Goal: Contribute content: Contribute content

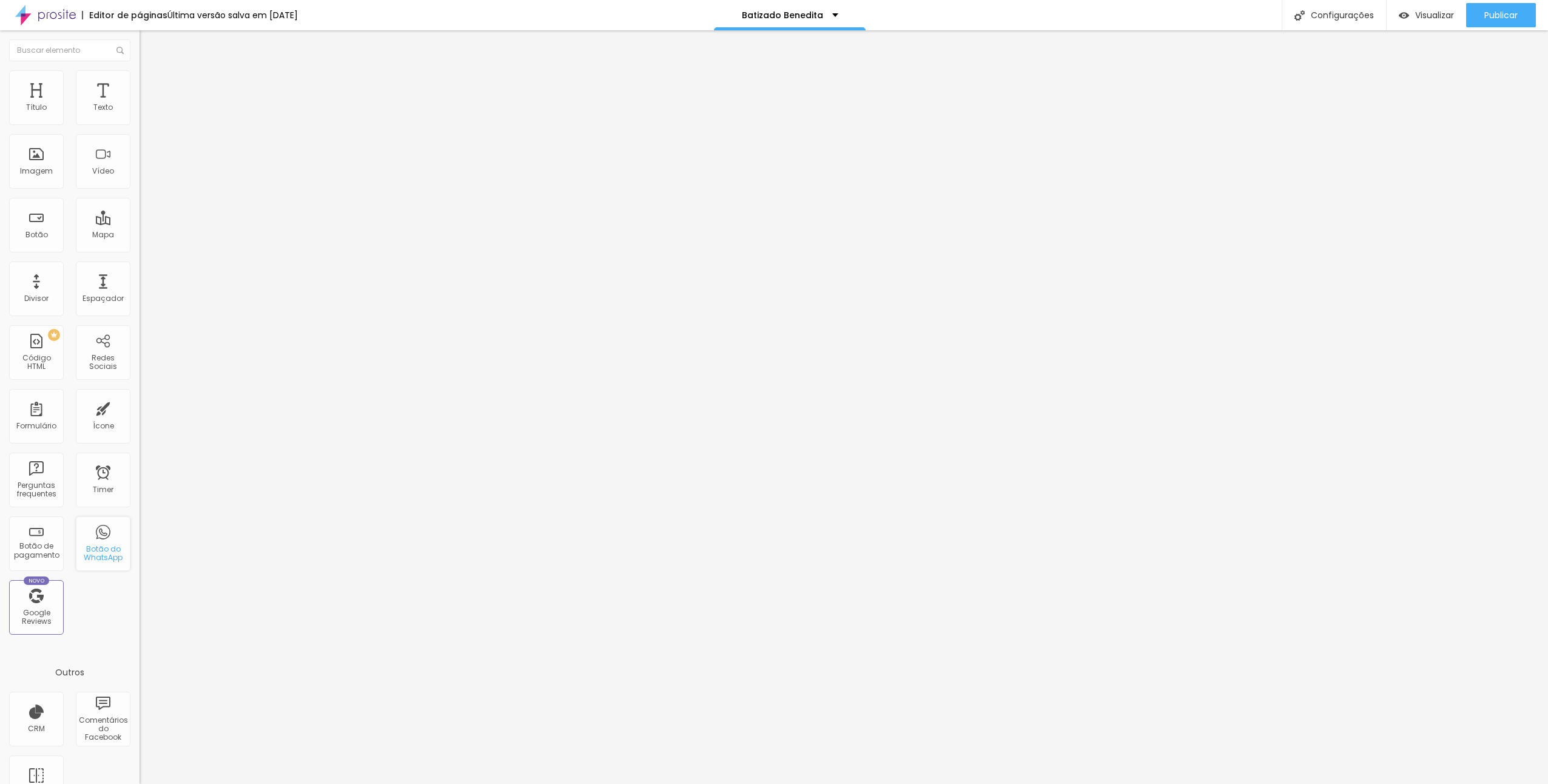
scroll to position [36, 0]
click at [140, 104] on span "Trocar imagem" at bounding box center [173, 99] width 66 height 11
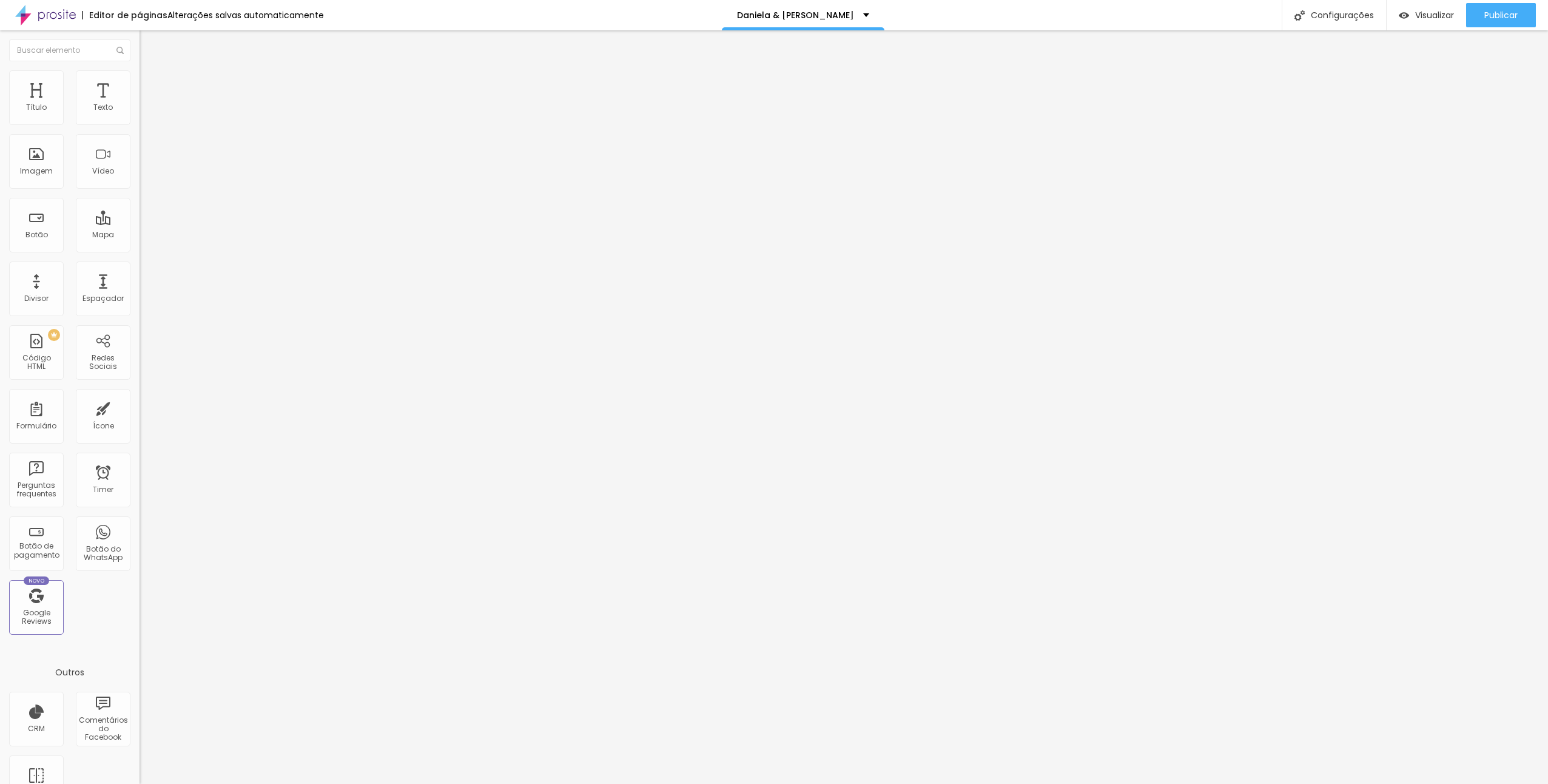
click at [140, 104] on span "Trocar imagem" at bounding box center [173, 99] width 66 height 11
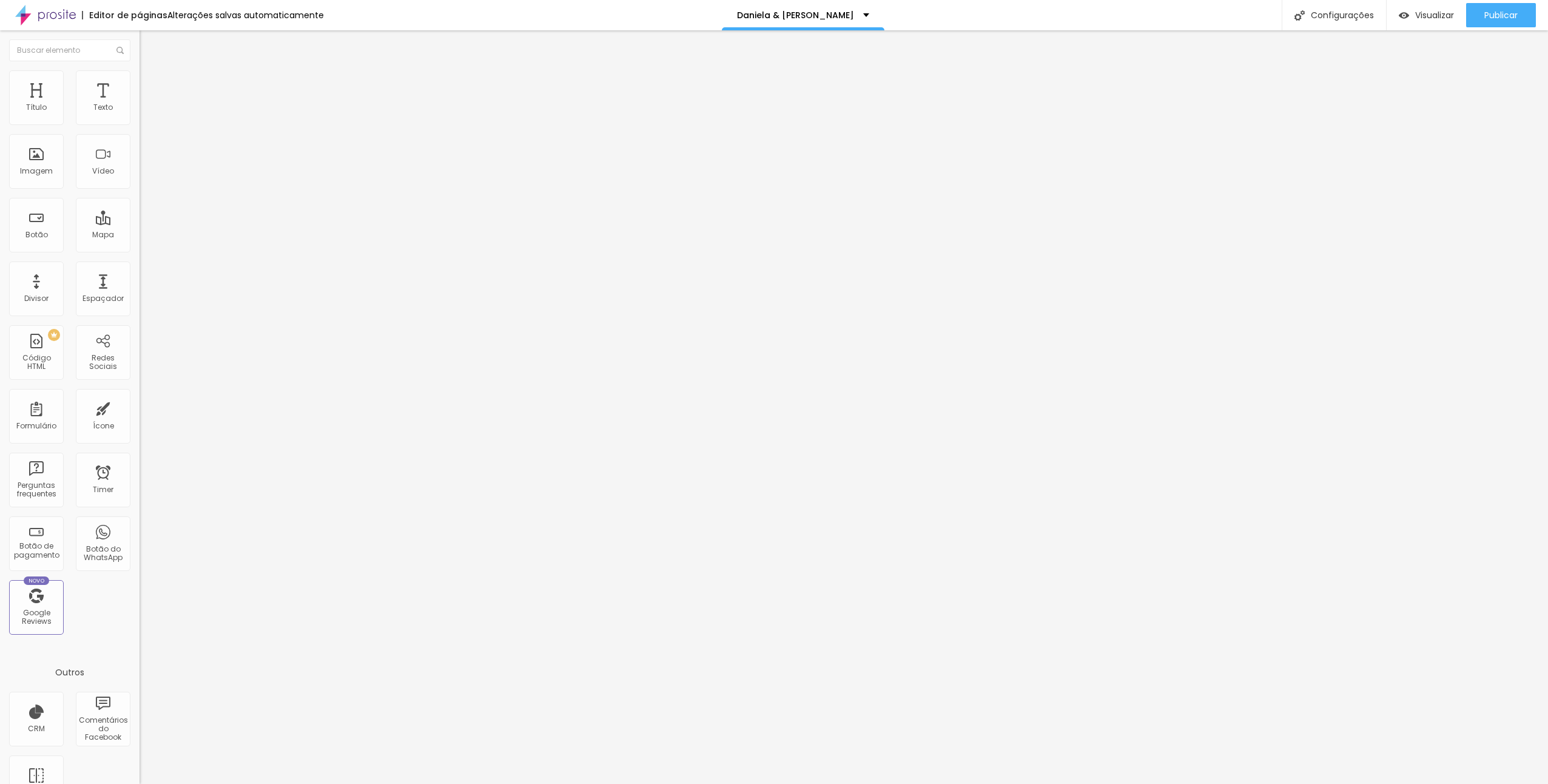
click at [140, 104] on span "Trocar imagem" at bounding box center [173, 99] width 66 height 11
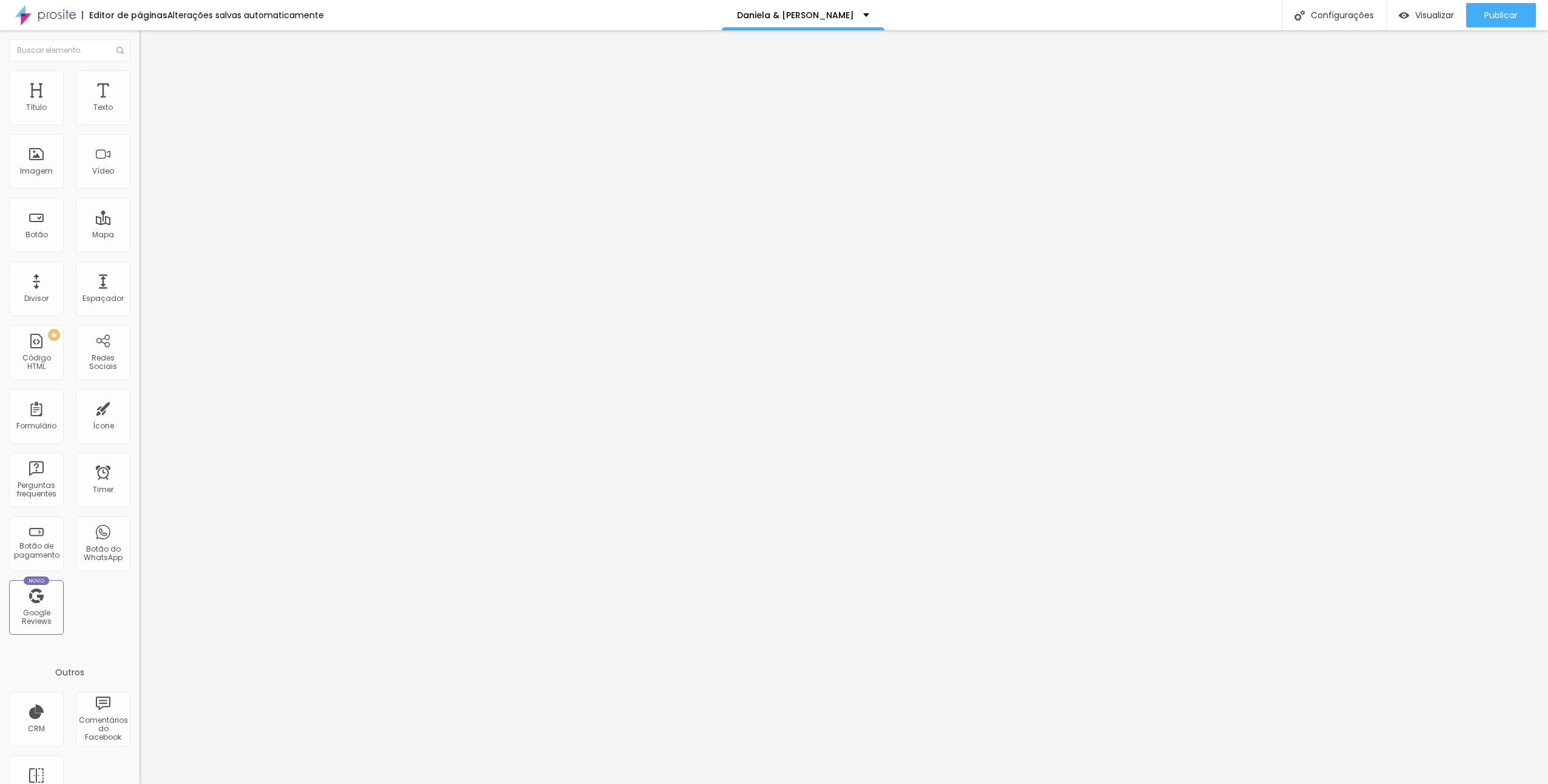
click at [140, 104] on span "Trocar imagem" at bounding box center [173, 99] width 66 height 11
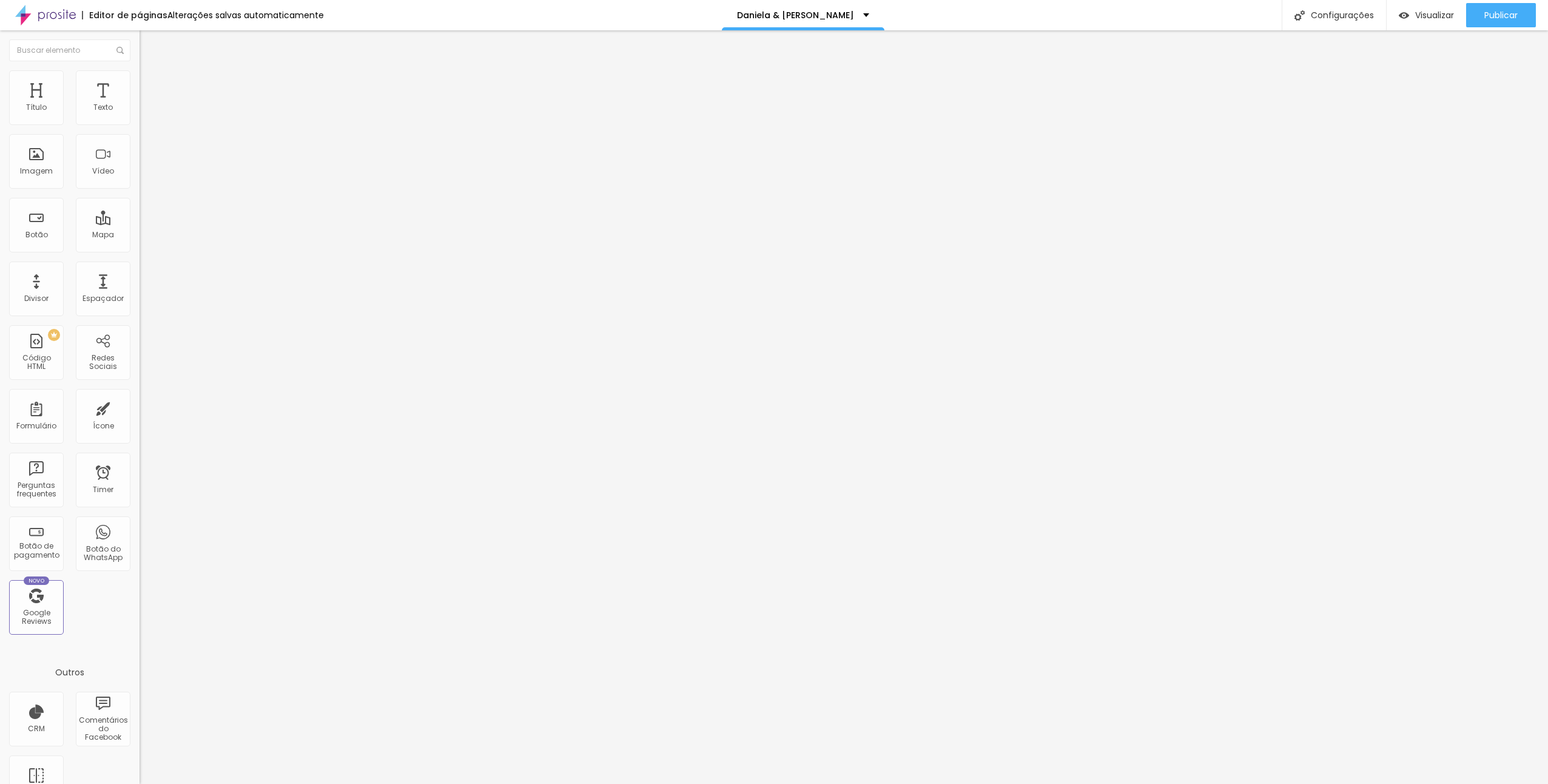
click at [140, 104] on span "Trocar imagem" at bounding box center [173, 99] width 66 height 11
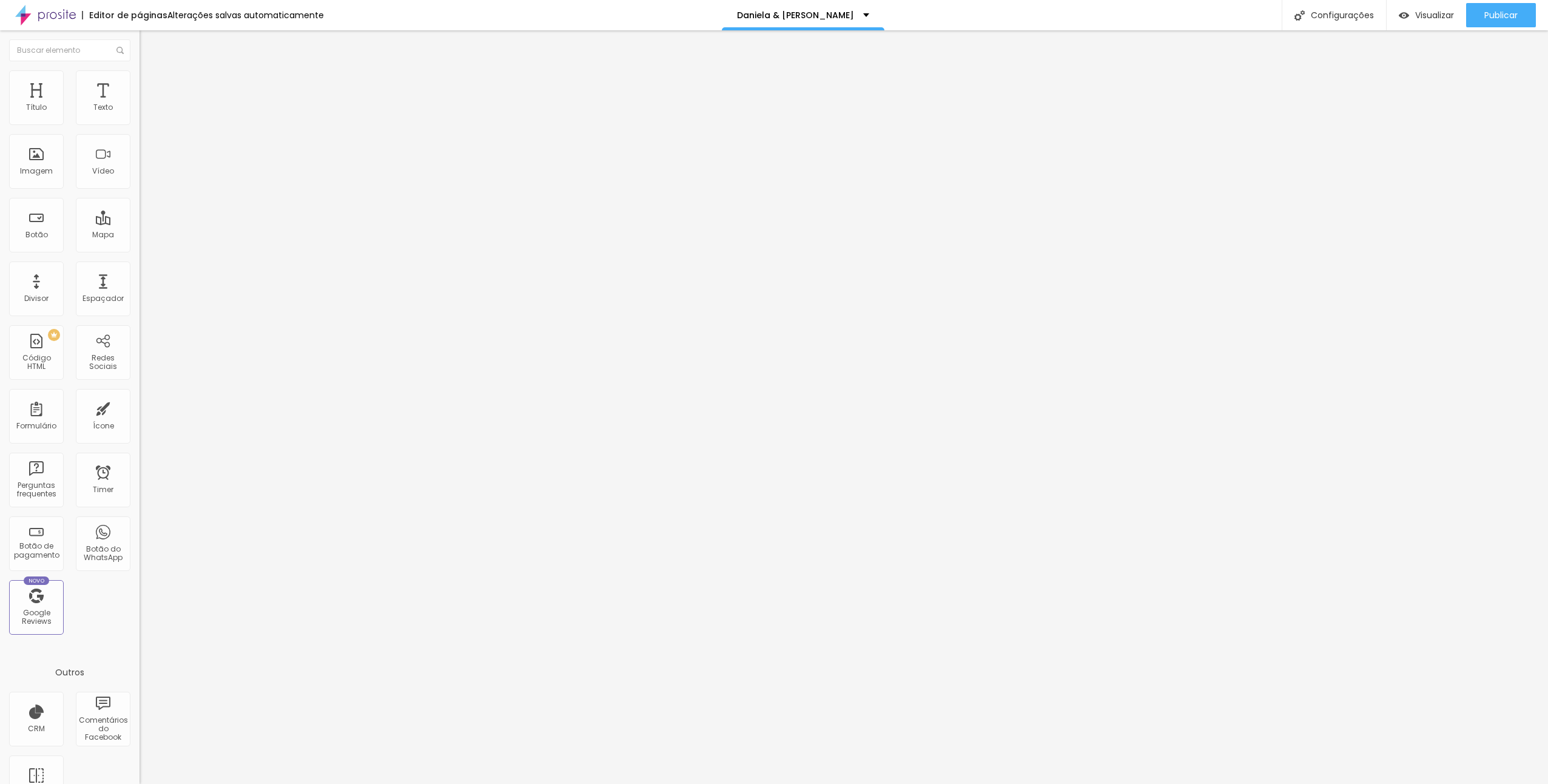
click at [140, 104] on span "Trocar imagem" at bounding box center [173, 99] width 66 height 11
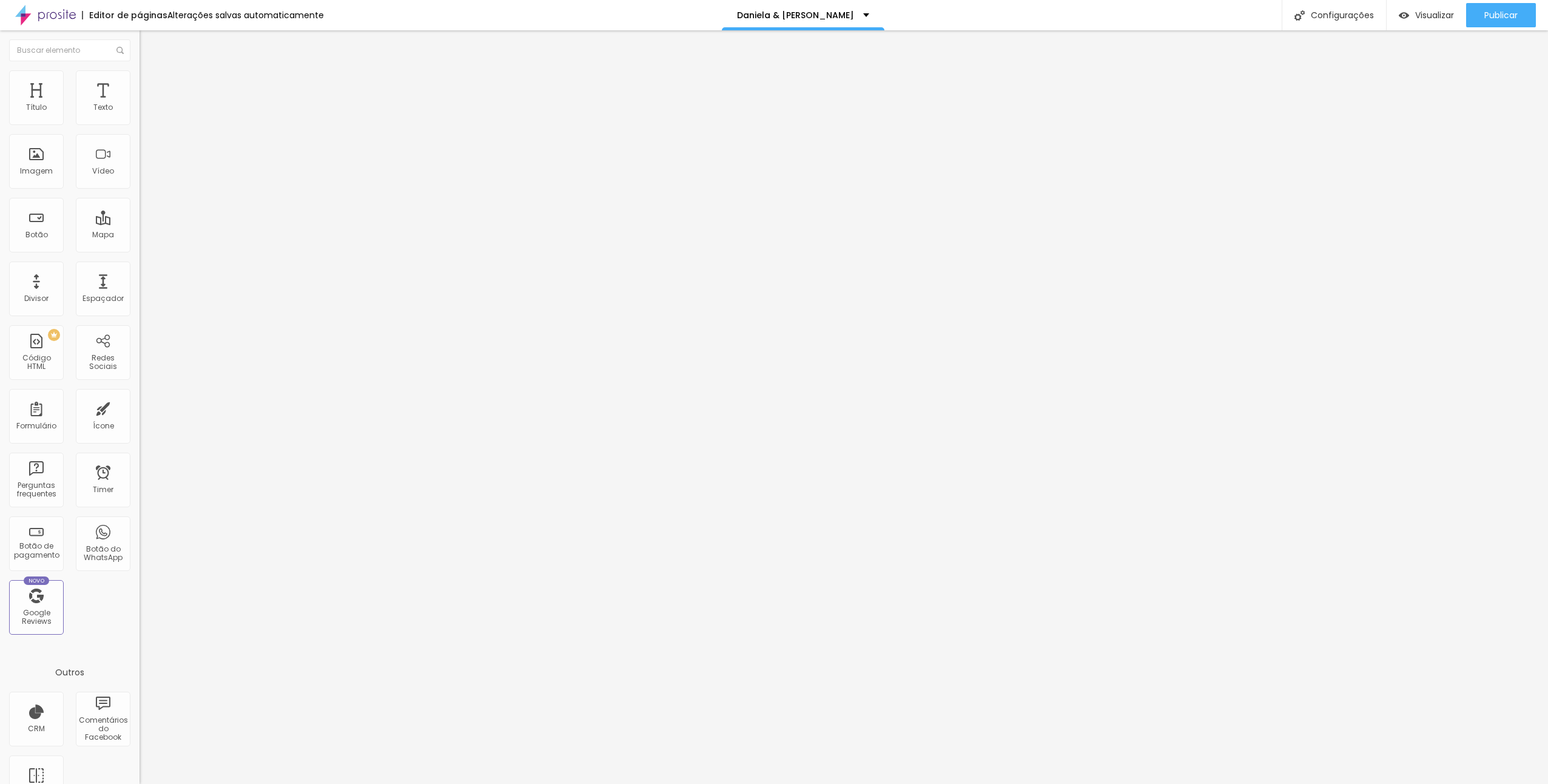
click at [140, 104] on span "Trocar imagem" at bounding box center [173, 99] width 66 height 11
click at [285, 783] on div at bounding box center [774, 791] width 1548 height 0
click at [140, 104] on span "Trocar imagem" at bounding box center [173, 99] width 66 height 11
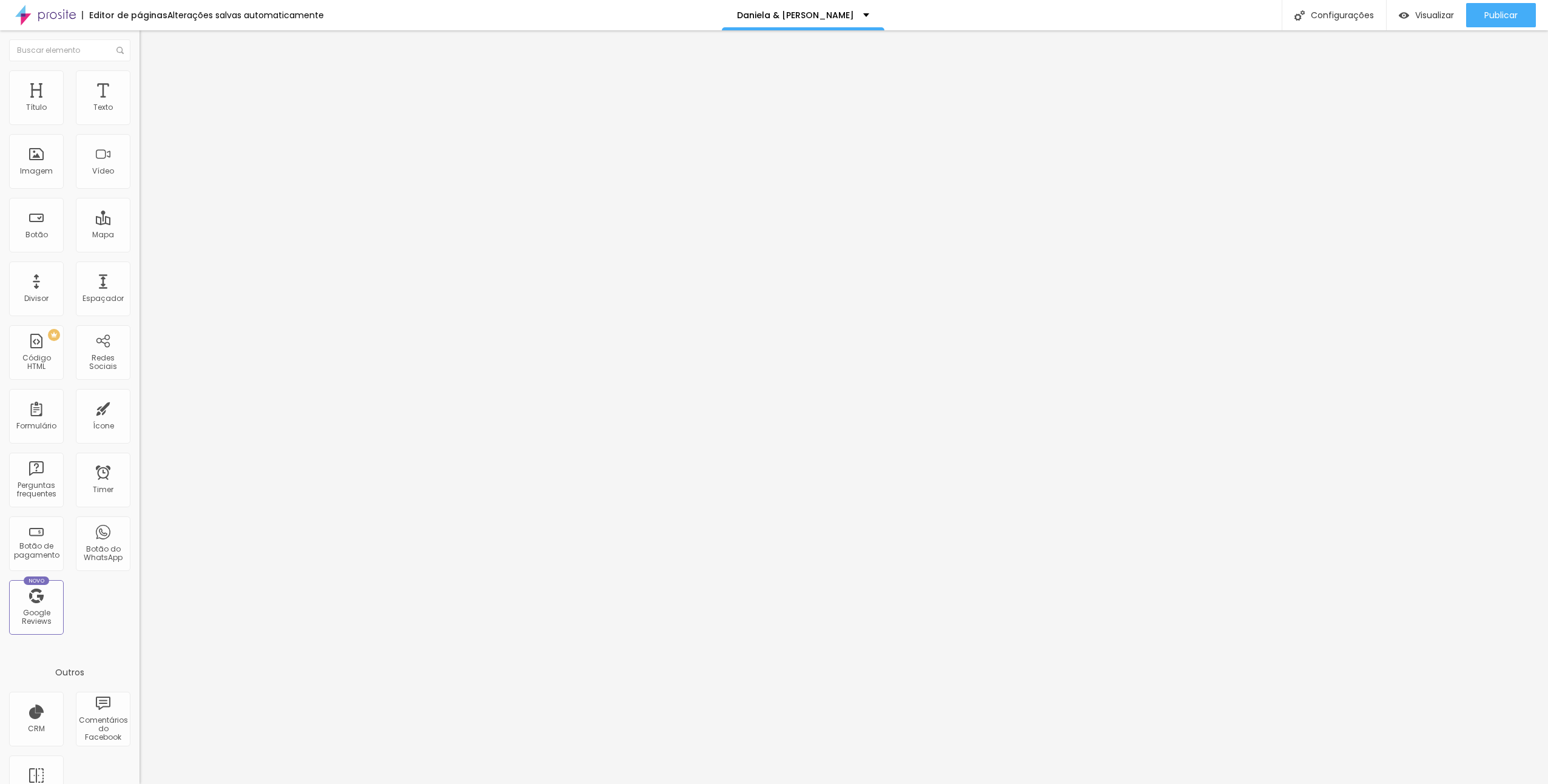
click at [140, 104] on span "Trocar imagem" at bounding box center [173, 99] width 66 height 11
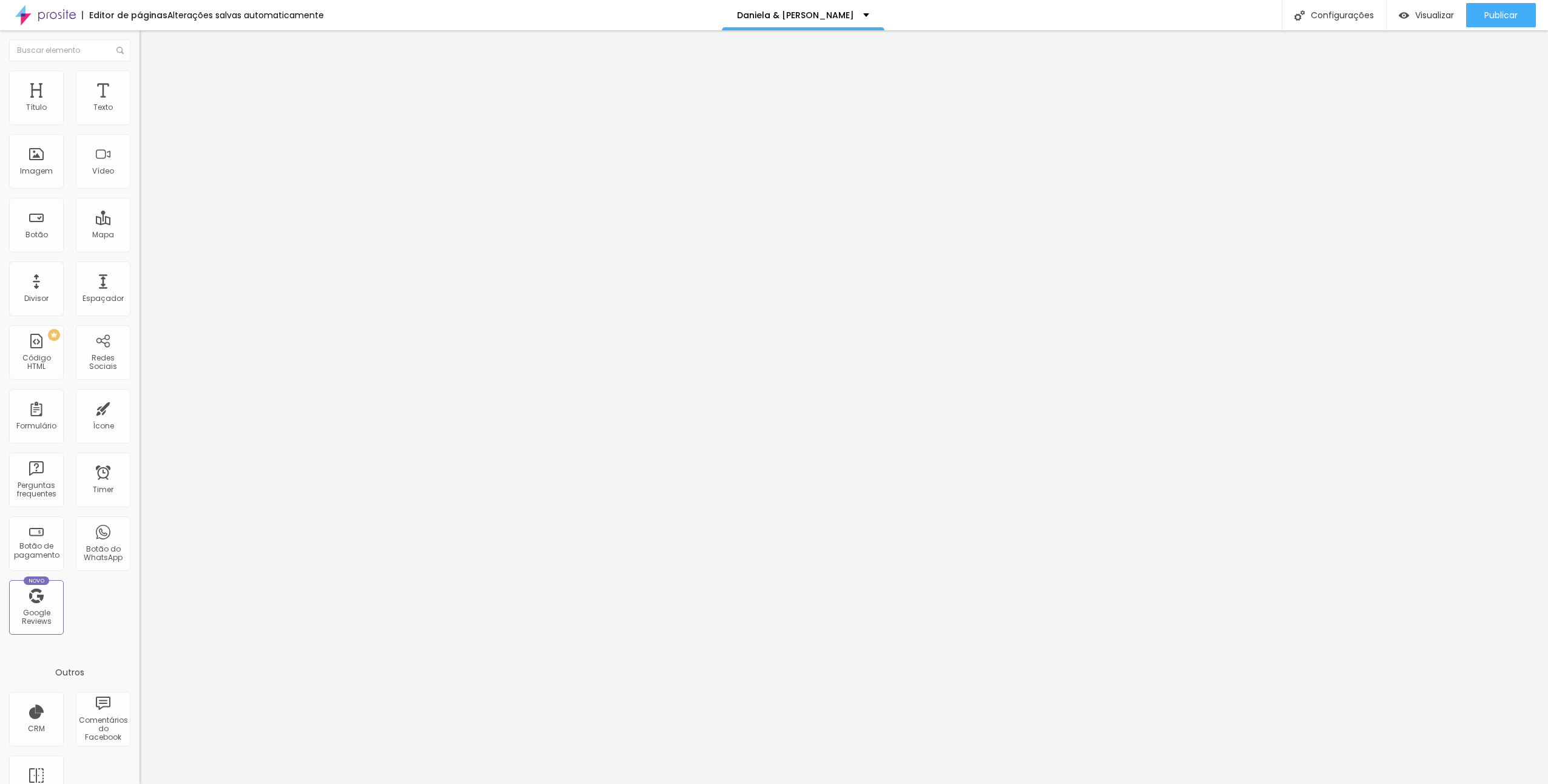
click at [140, 104] on span "Trocar imagem" at bounding box center [173, 99] width 66 height 11
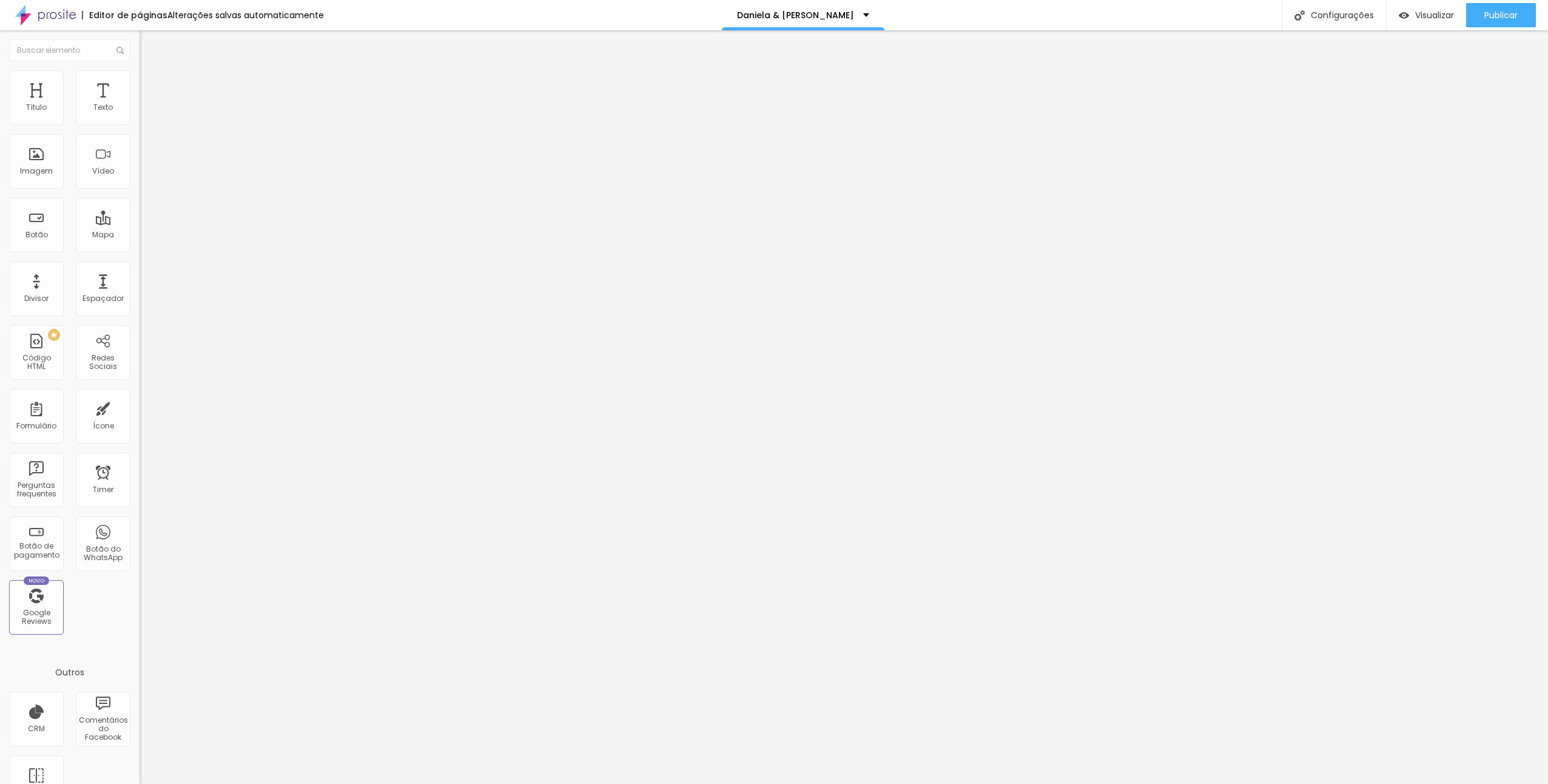
click at [140, 104] on span "Trocar imagem" at bounding box center [173, 99] width 66 height 11
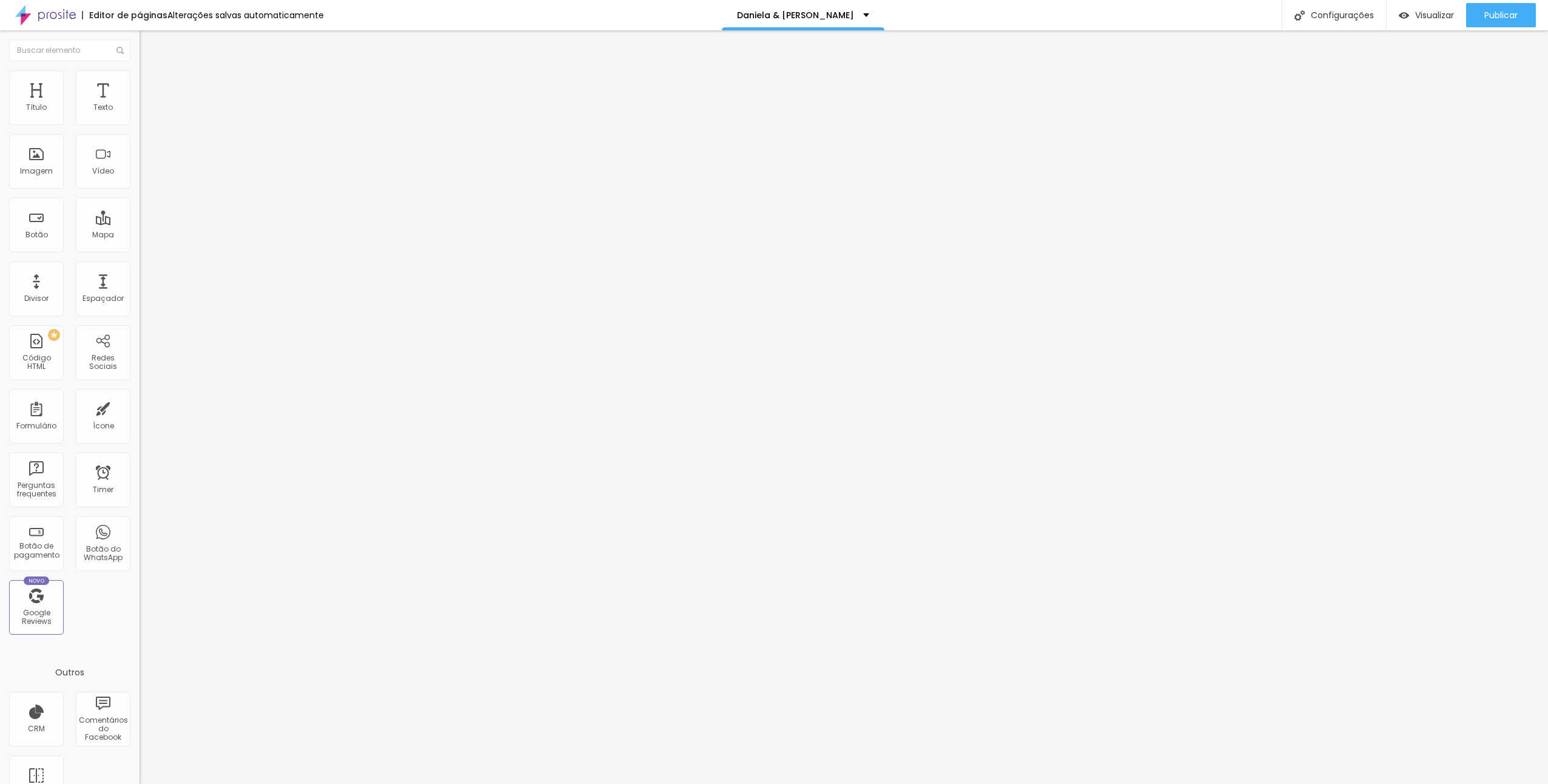
click at [140, 104] on span "Trocar imagem" at bounding box center [173, 99] width 66 height 11
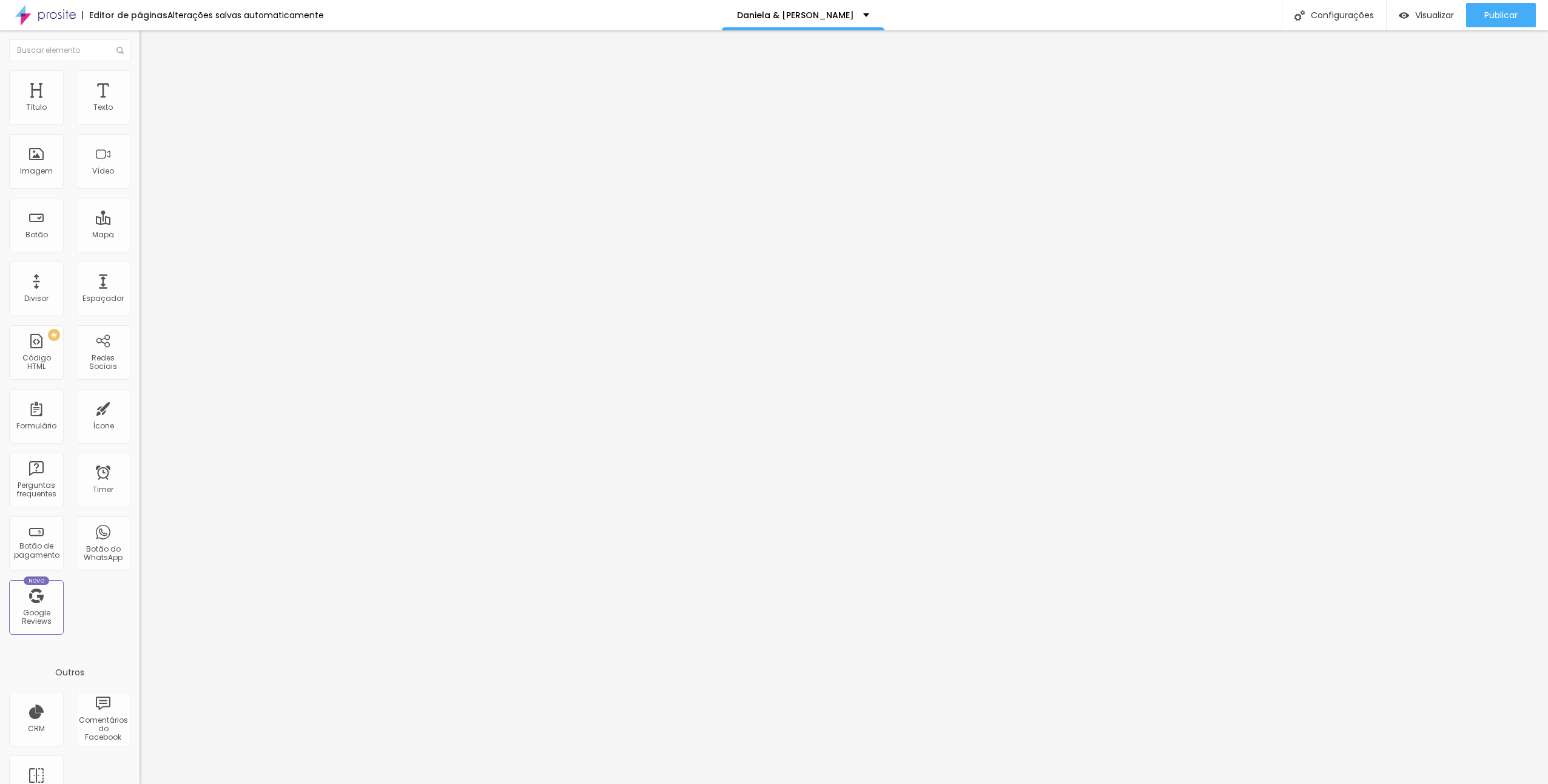
click at [140, 104] on span "Trocar imagem" at bounding box center [173, 99] width 66 height 11
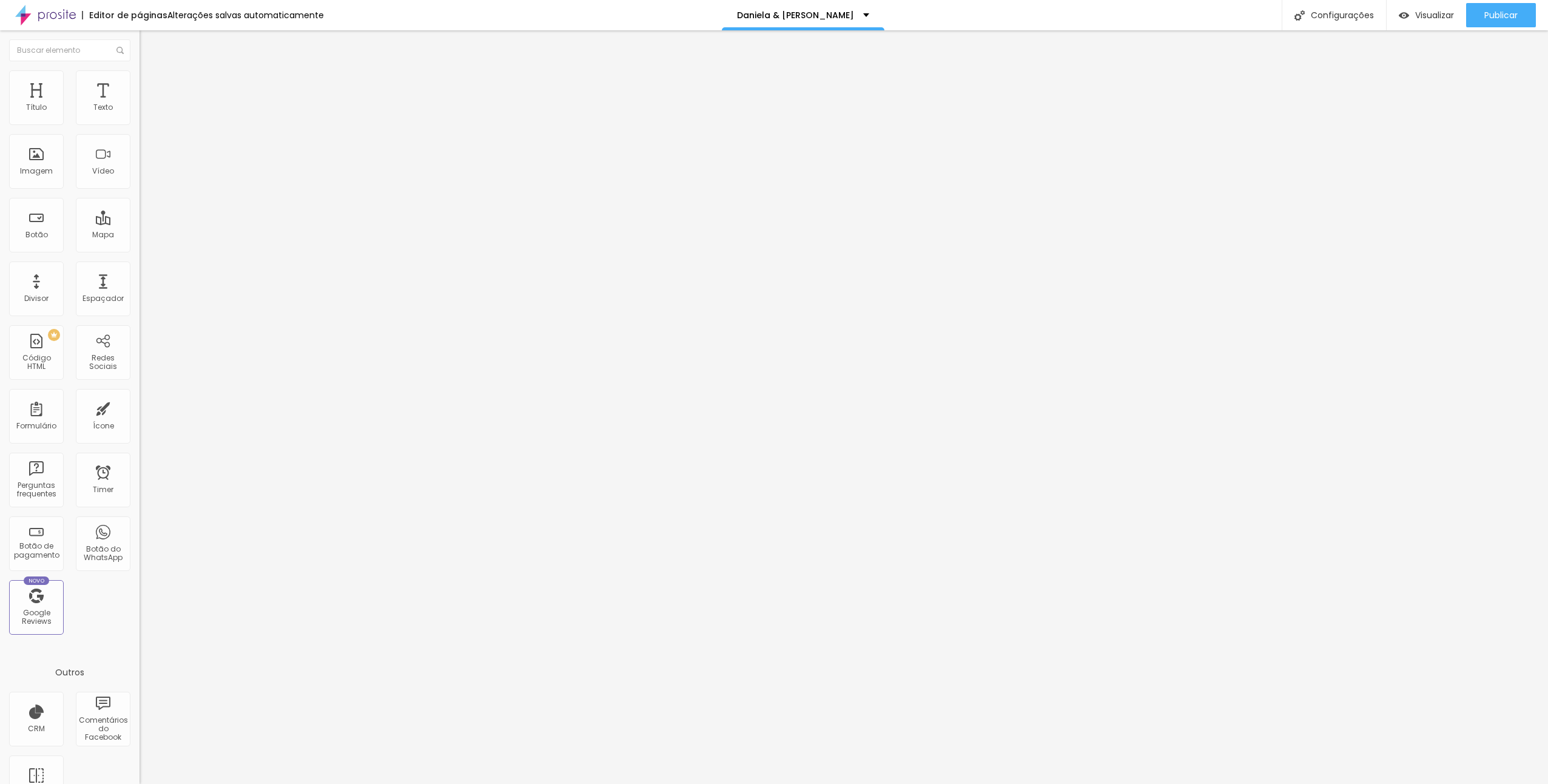
click at [140, 104] on span "Trocar imagem" at bounding box center [173, 99] width 66 height 11
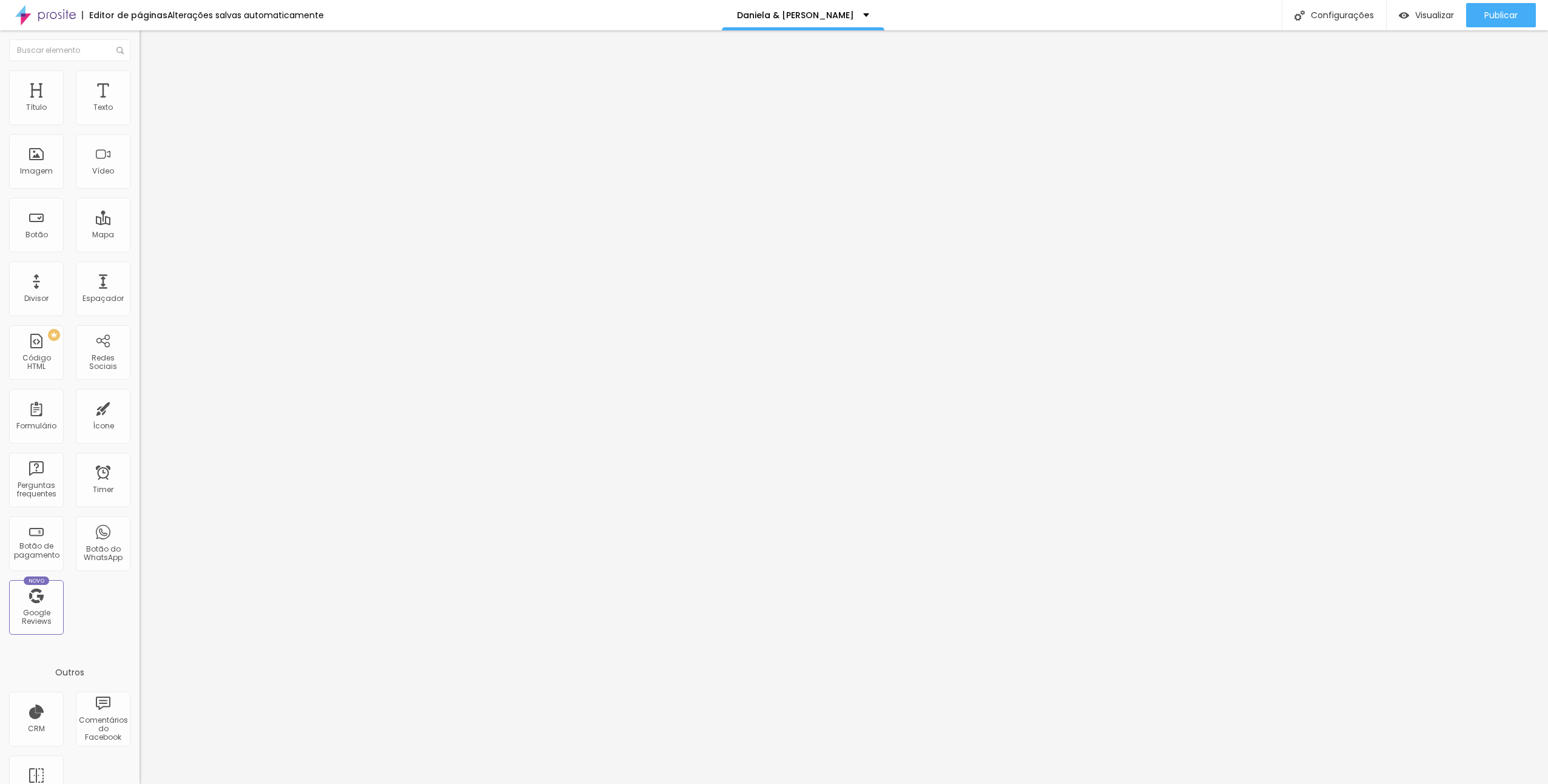
click at [140, 104] on span "Trocar imagem" at bounding box center [173, 99] width 66 height 11
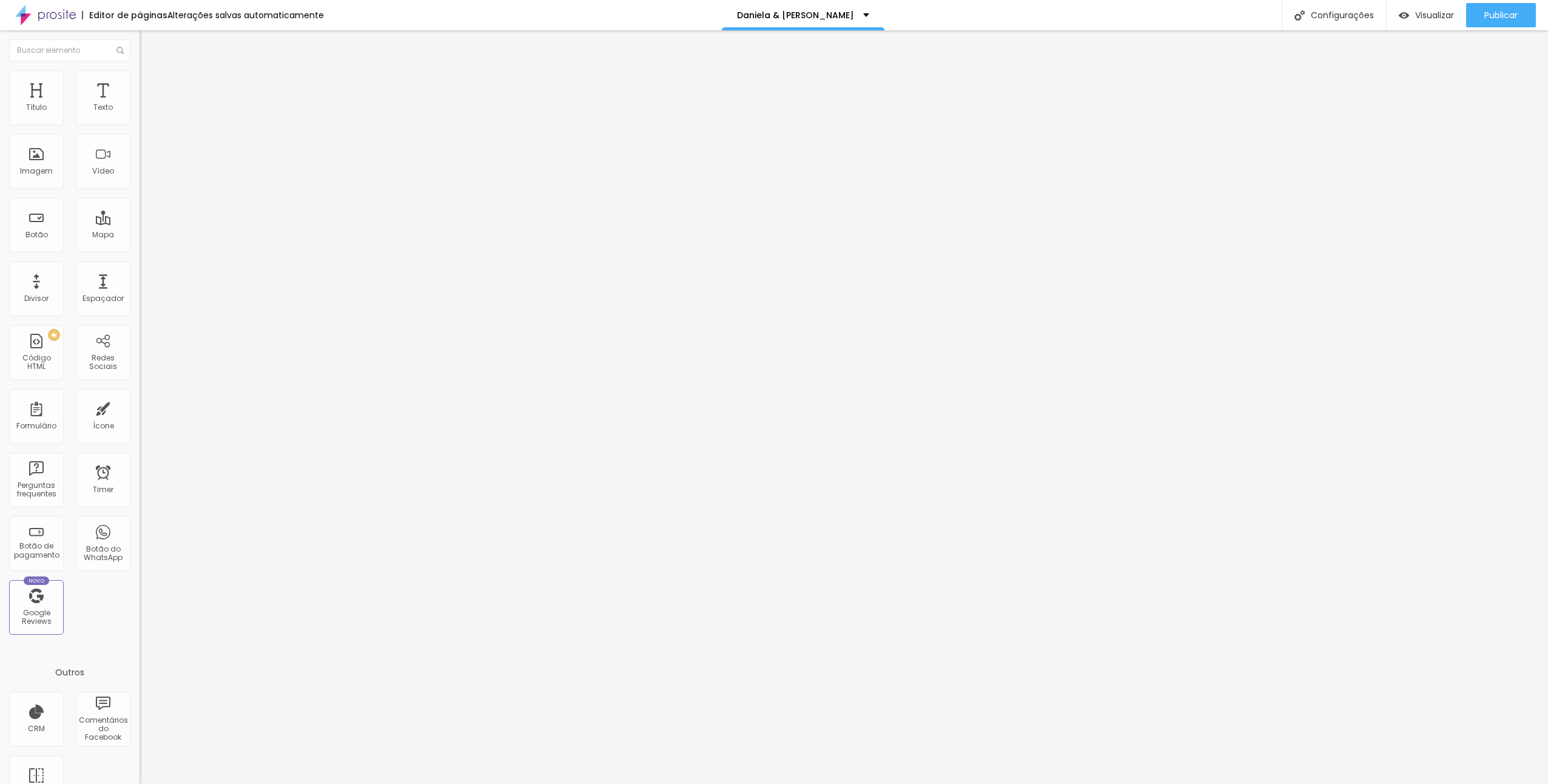
click at [140, 103] on div "Trocar imagem" at bounding box center [209, 99] width 140 height 9
click at [140, 104] on span "Trocar imagem" at bounding box center [173, 99] width 66 height 11
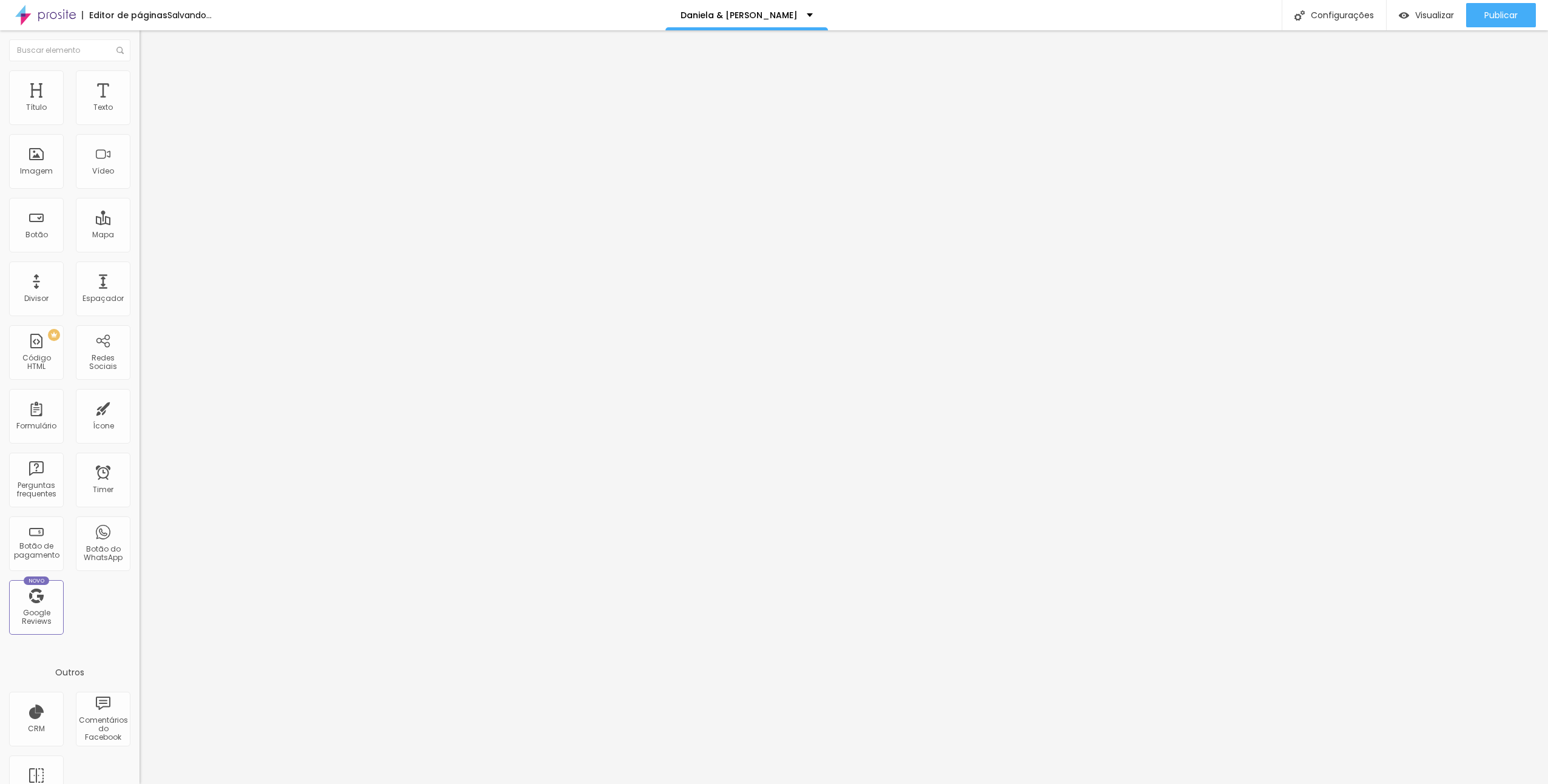
click at [140, 104] on span "Trocar imagem" at bounding box center [173, 99] width 66 height 11
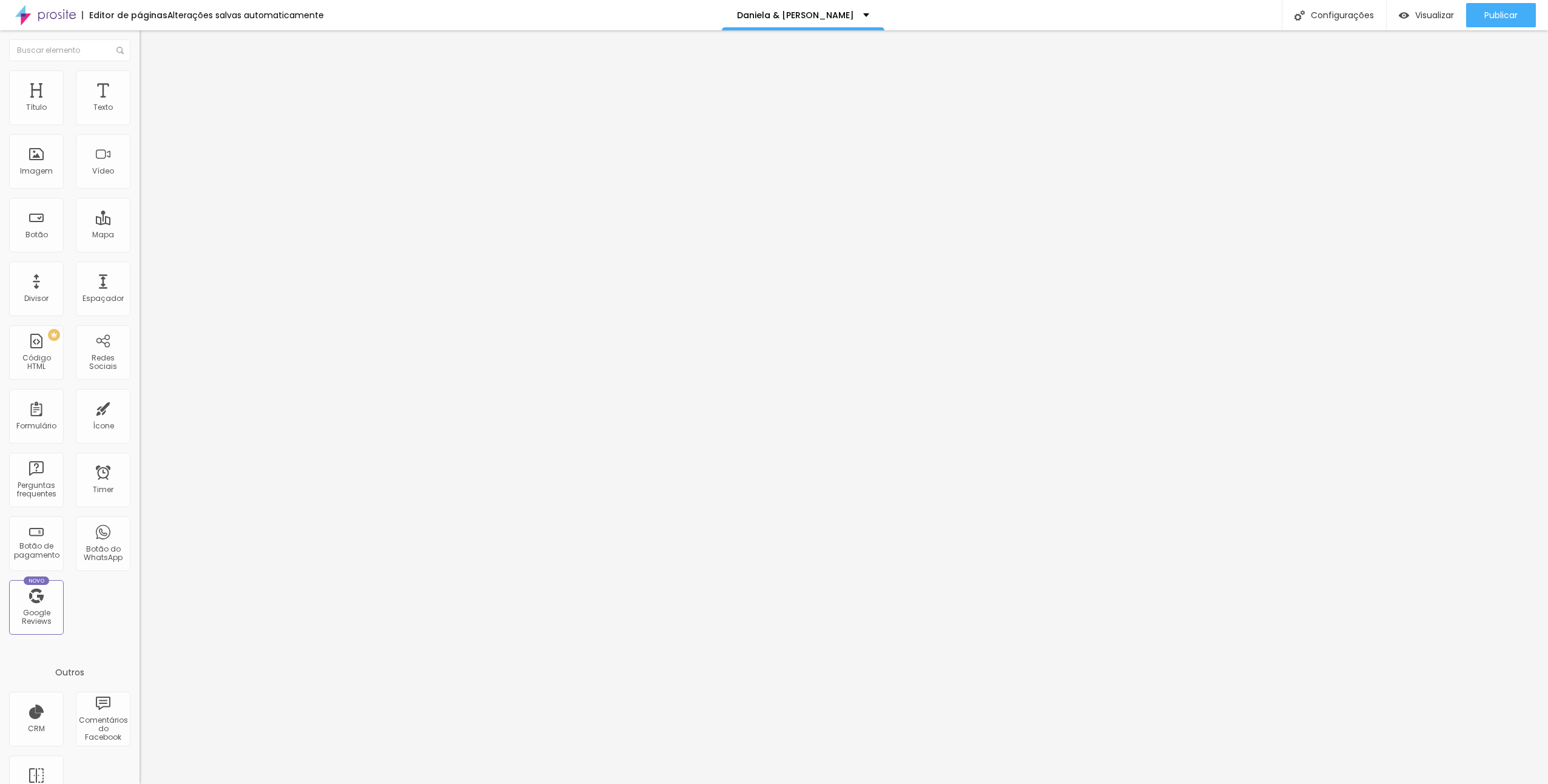
click at [140, 104] on span "Trocar imagem" at bounding box center [173, 99] width 66 height 11
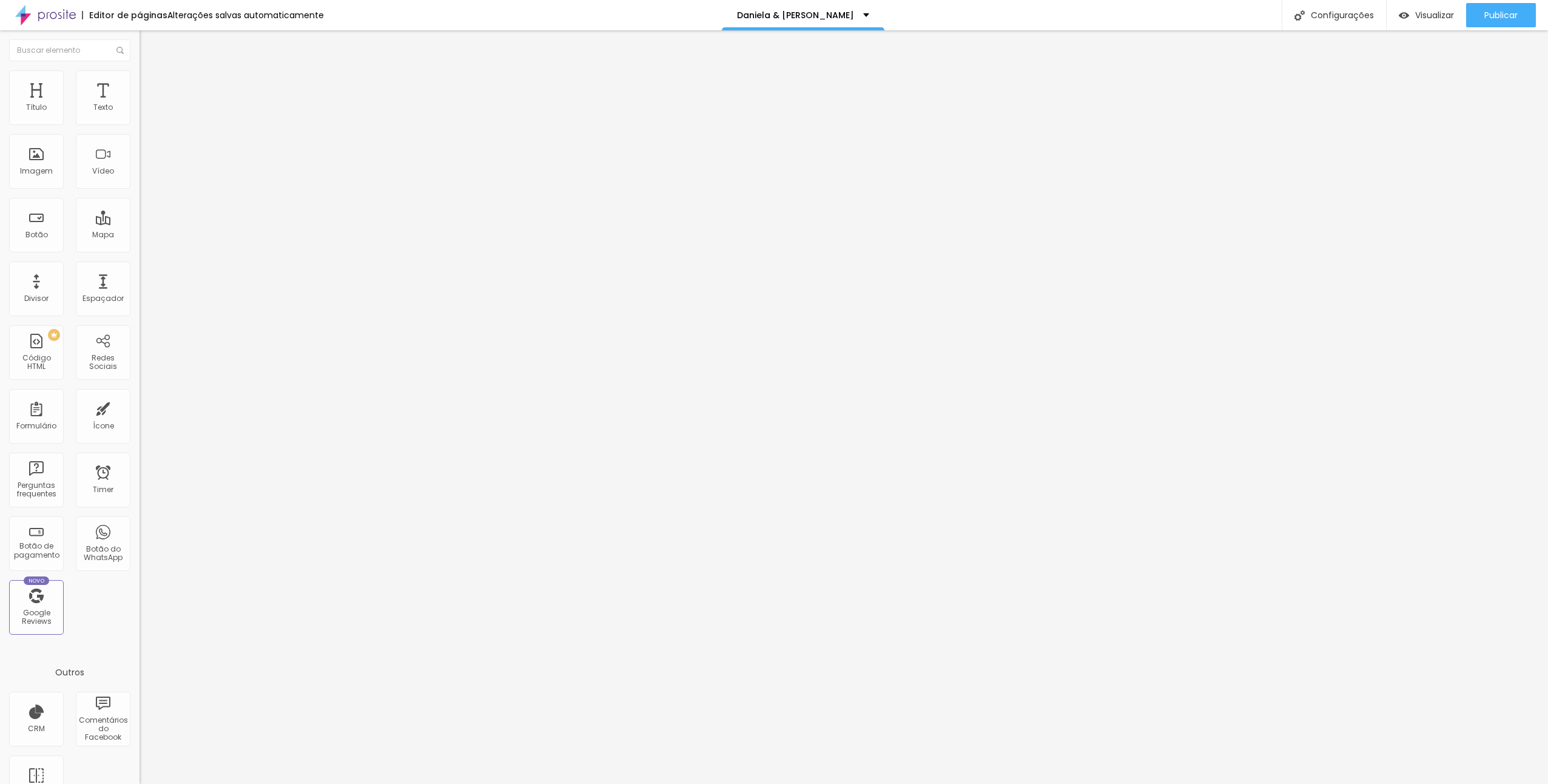
click at [140, 104] on span "Trocar imagem" at bounding box center [173, 99] width 66 height 11
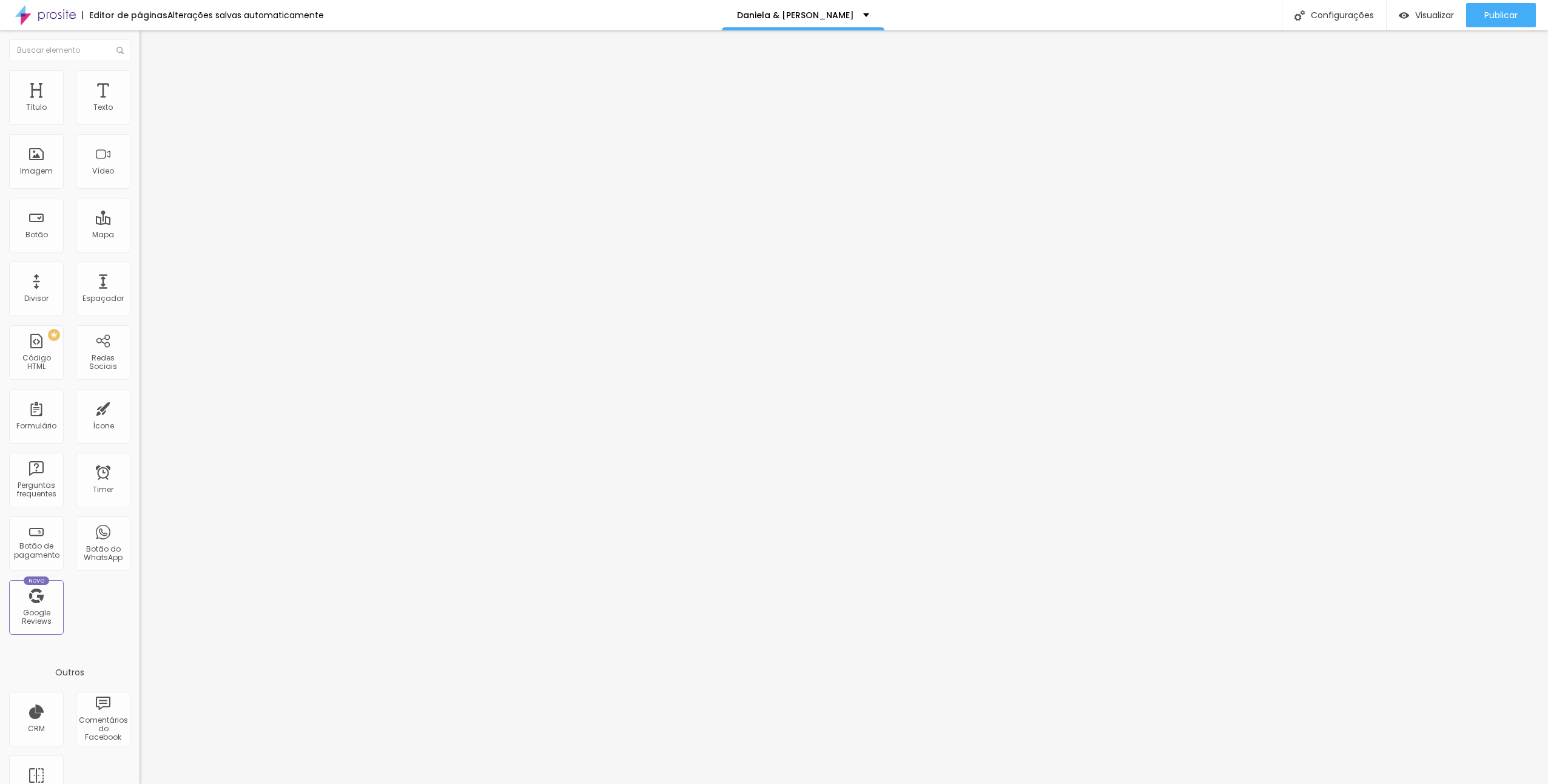
click at [140, 104] on span "Trocar imagem" at bounding box center [173, 99] width 66 height 11
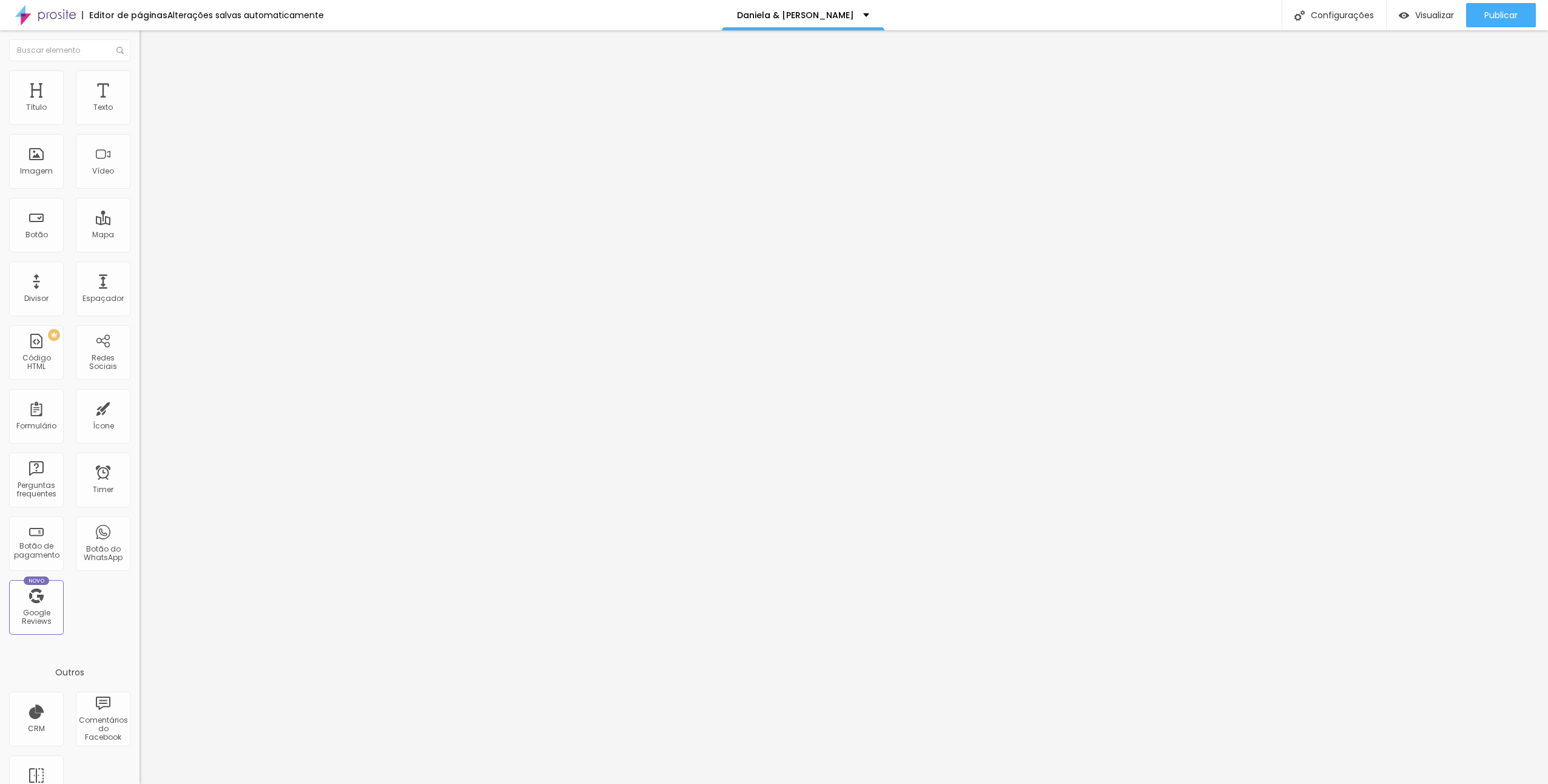
click at [140, 104] on span "Trocar imagem" at bounding box center [173, 99] width 66 height 11
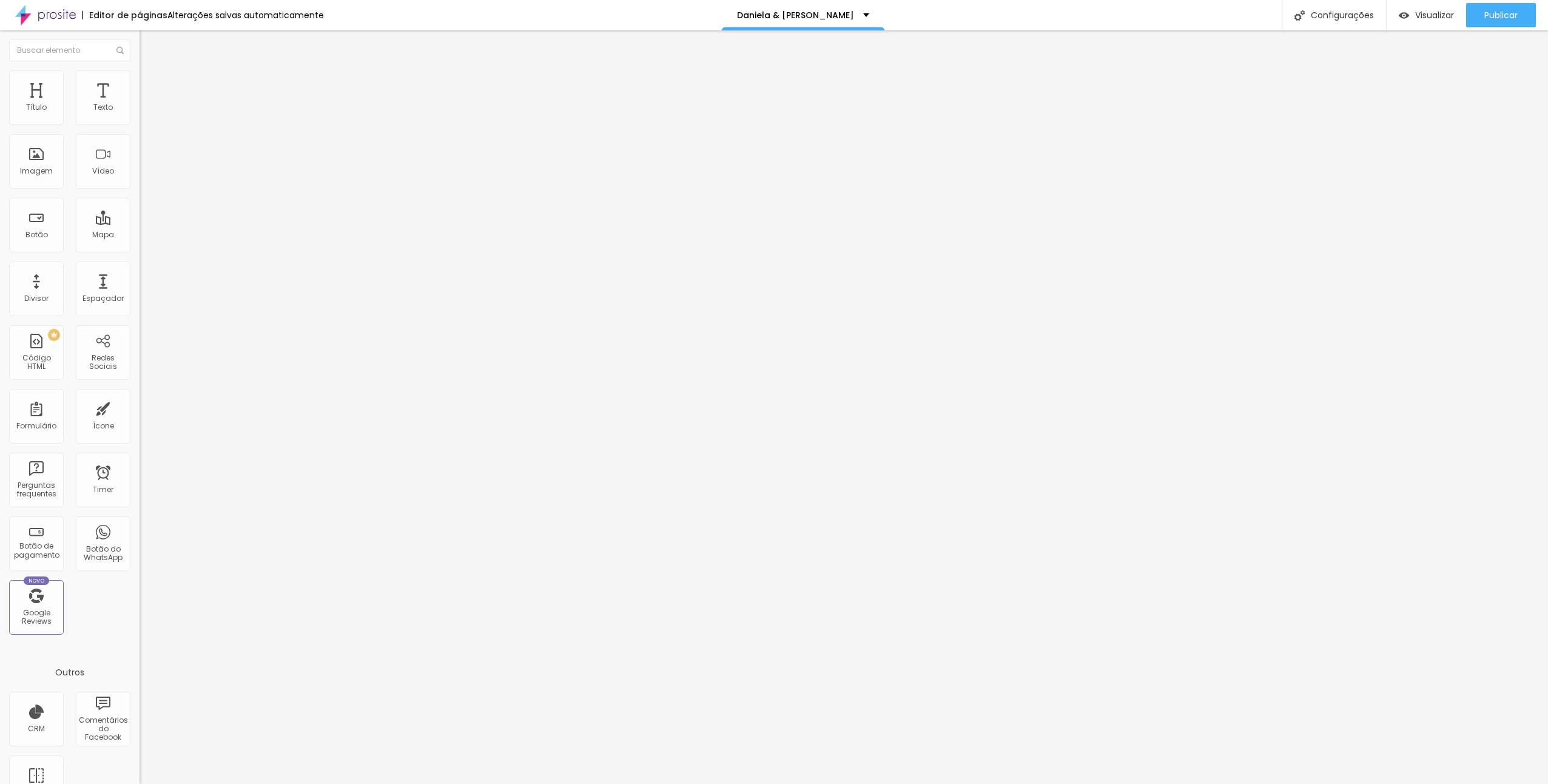
click at [140, 104] on span "Trocar imagem" at bounding box center [173, 99] width 66 height 11
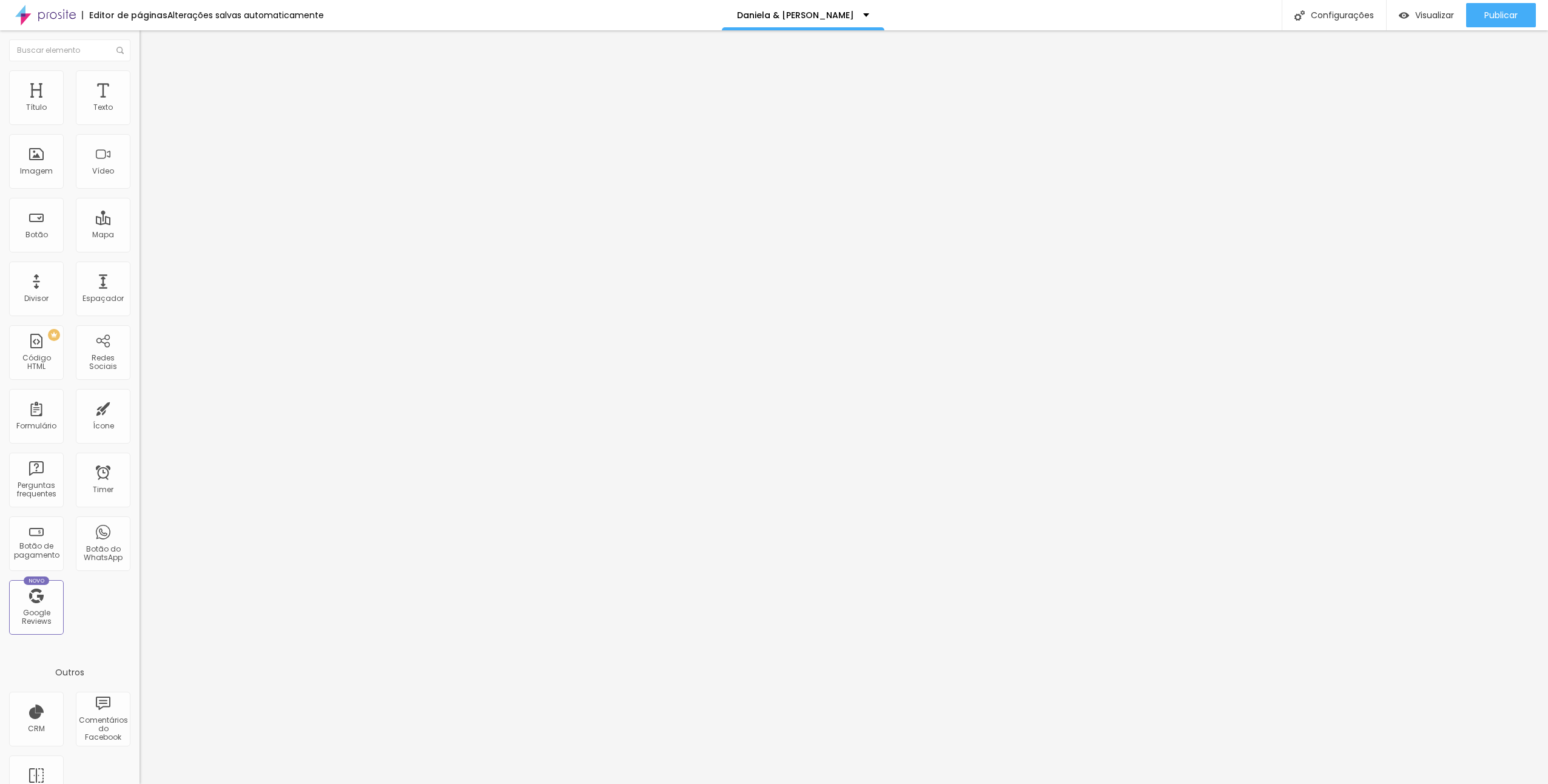
click at [140, 104] on span "Trocar imagem" at bounding box center [173, 99] width 66 height 11
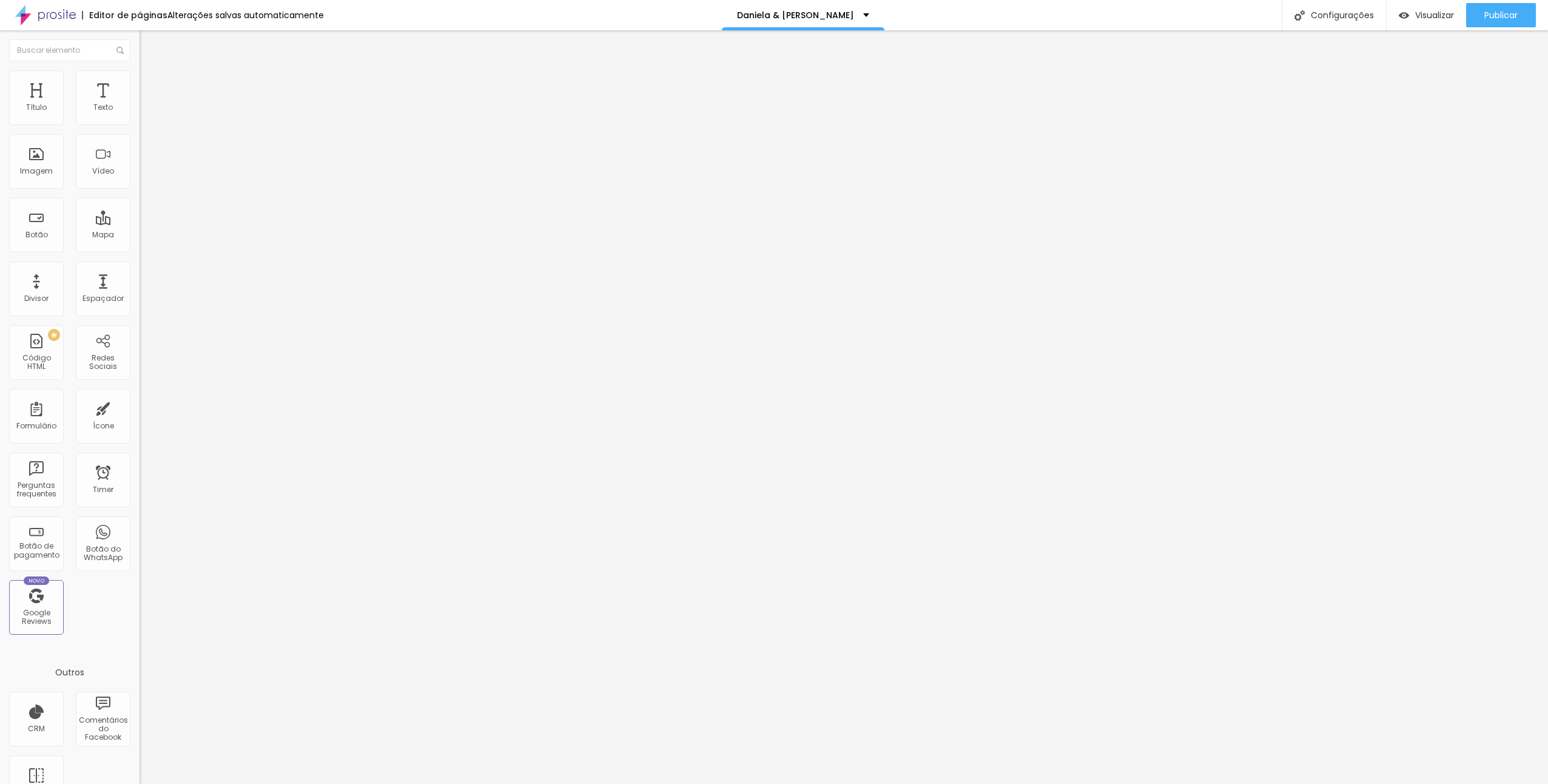
click at [140, 104] on span "Trocar imagem" at bounding box center [173, 99] width 66 height 11
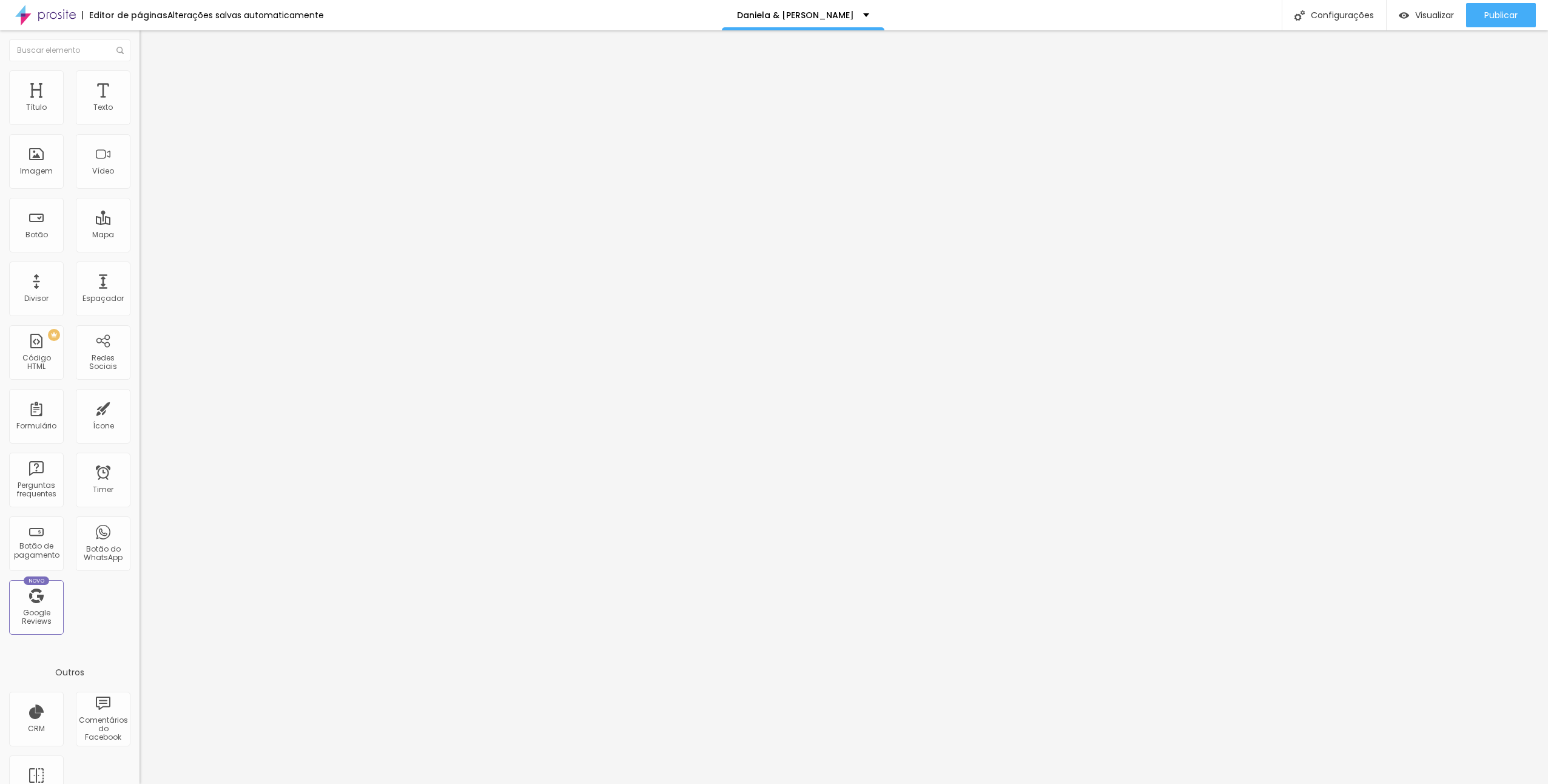
click at [140, 104] on span "Trocar imagem" at bounding box center [173, 99] width 66 height 11
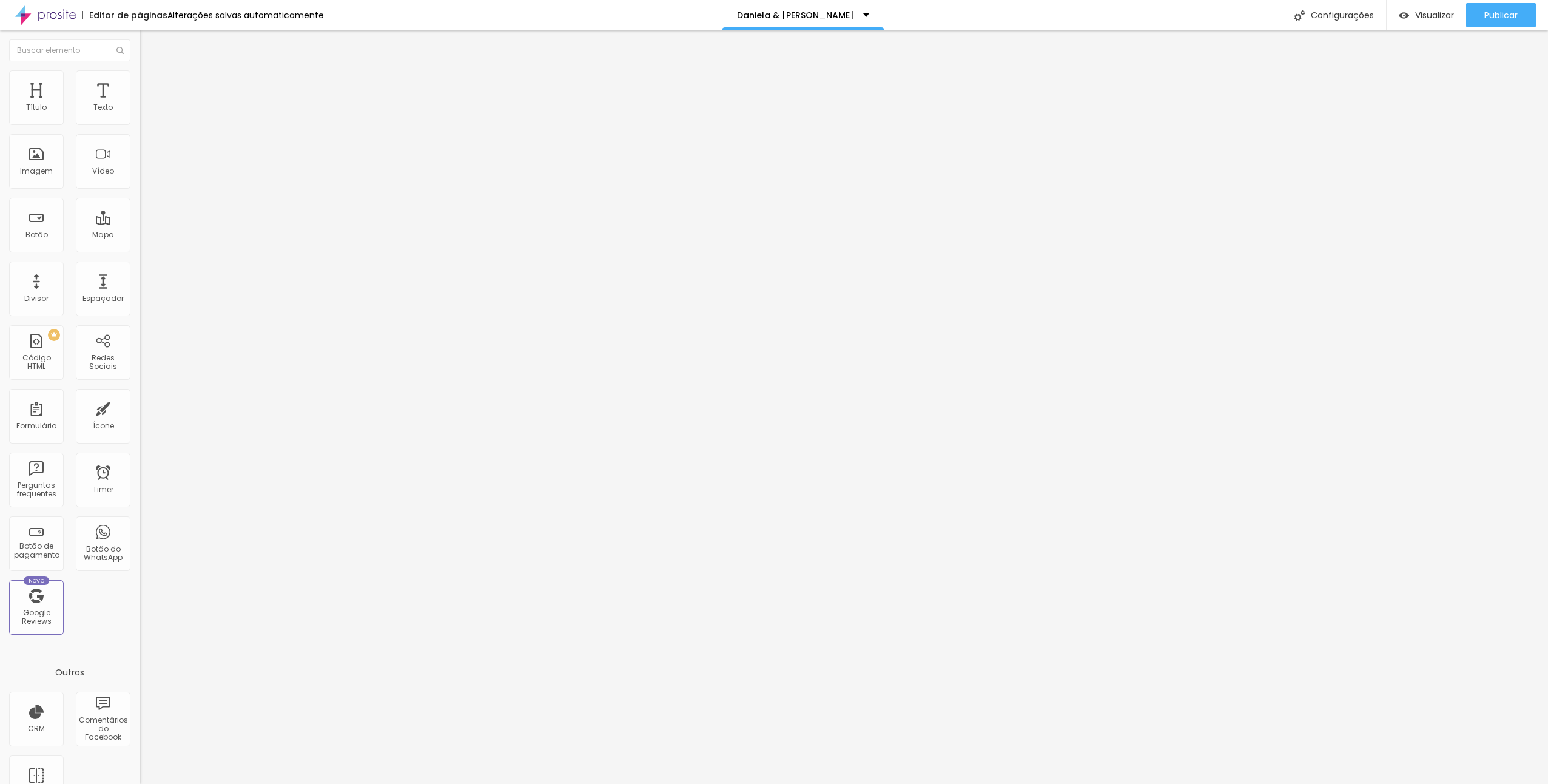
click at [140, 104] on span "Trocar imagem" at bounding box center [173, 99] width 66 height 11
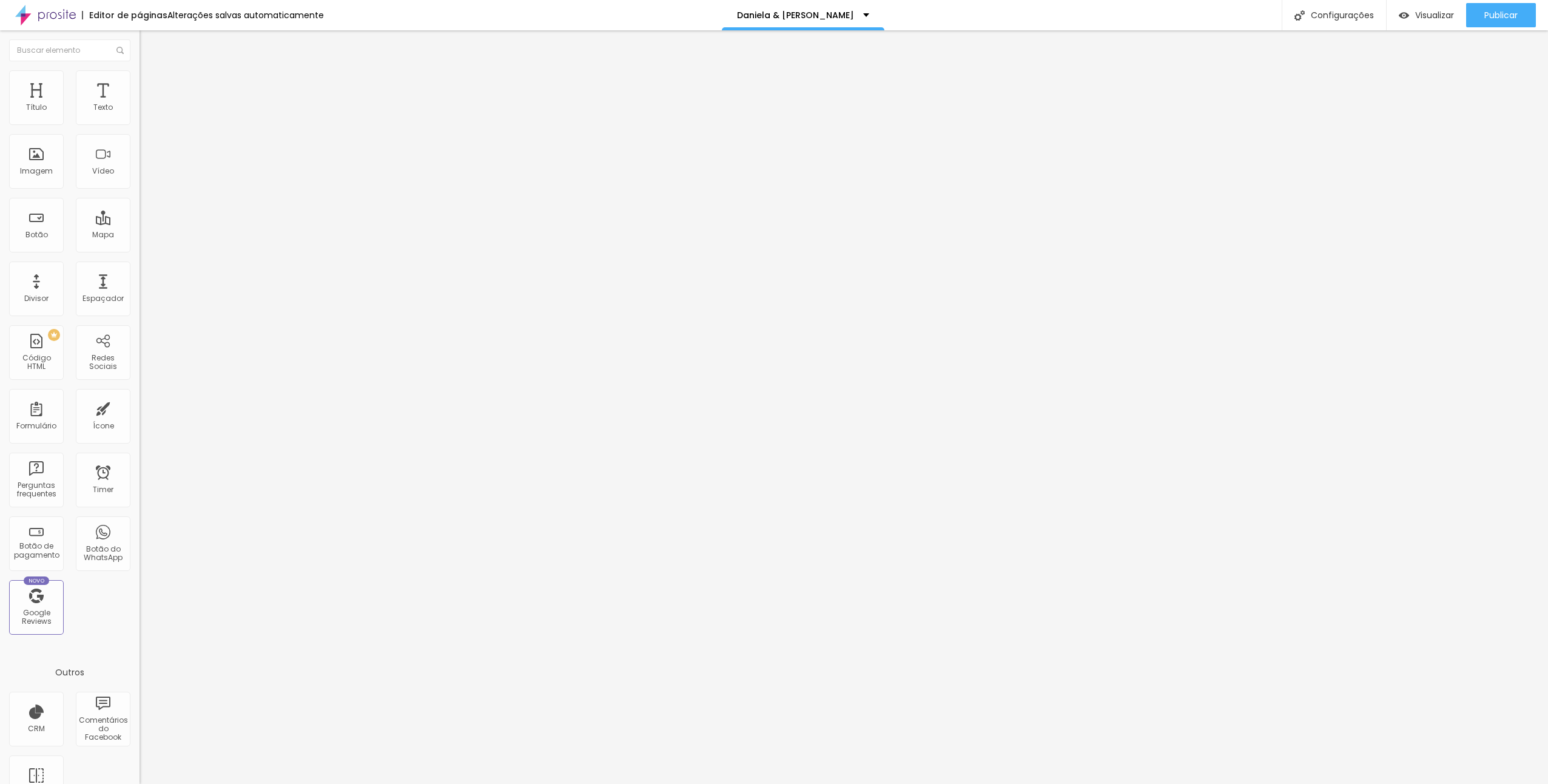
click at [140, 104] on span "Trocar imagem" at bounding box center [173, 99] width 66 height 11
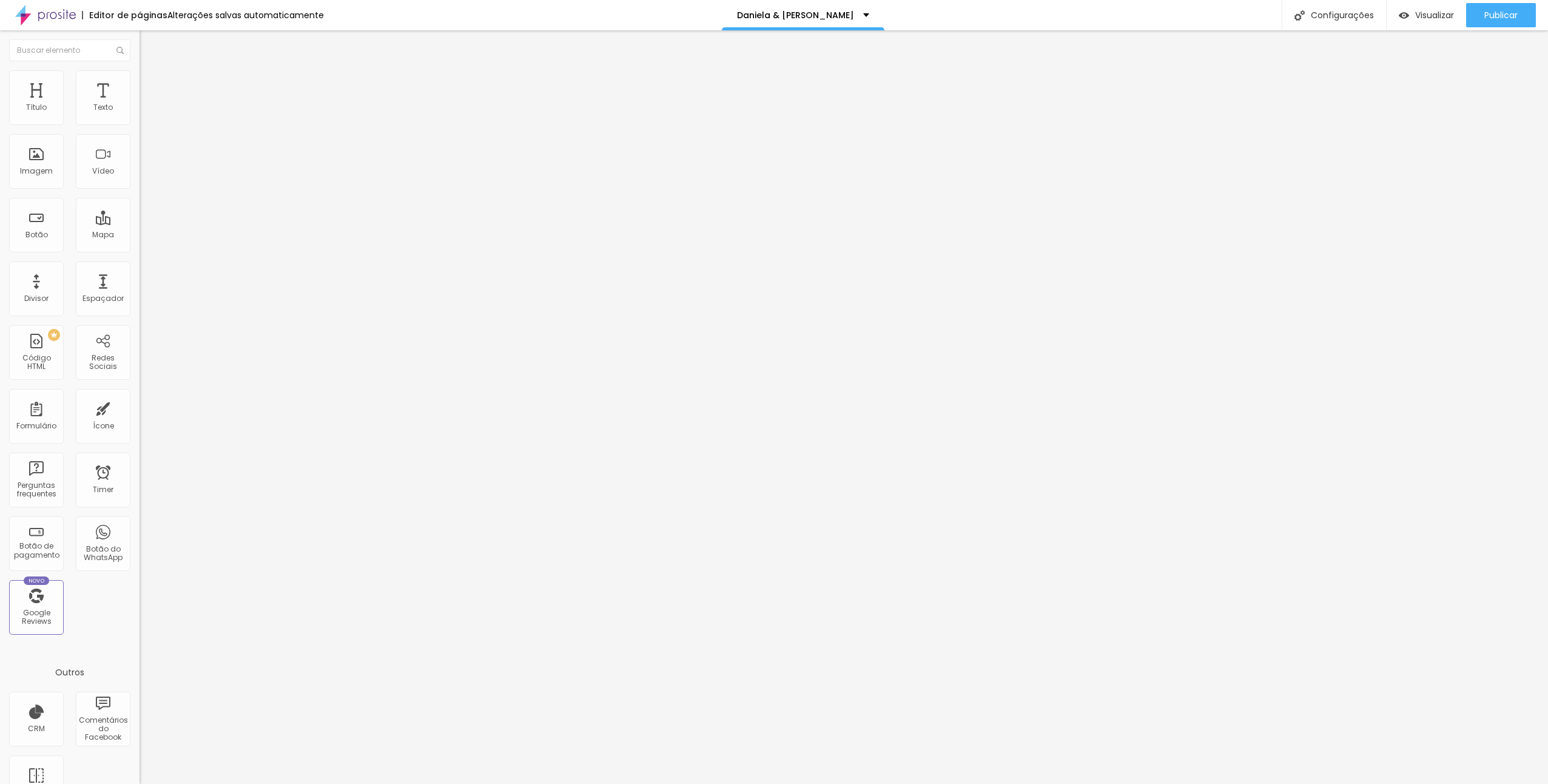
click at [140, 103] on div "Trocar imagem" at bounding box center [209, 99] width 140 height 9
click at [140, 104] on span "Trocar imagem" at bounding box center [173, 99] width 66 height 11
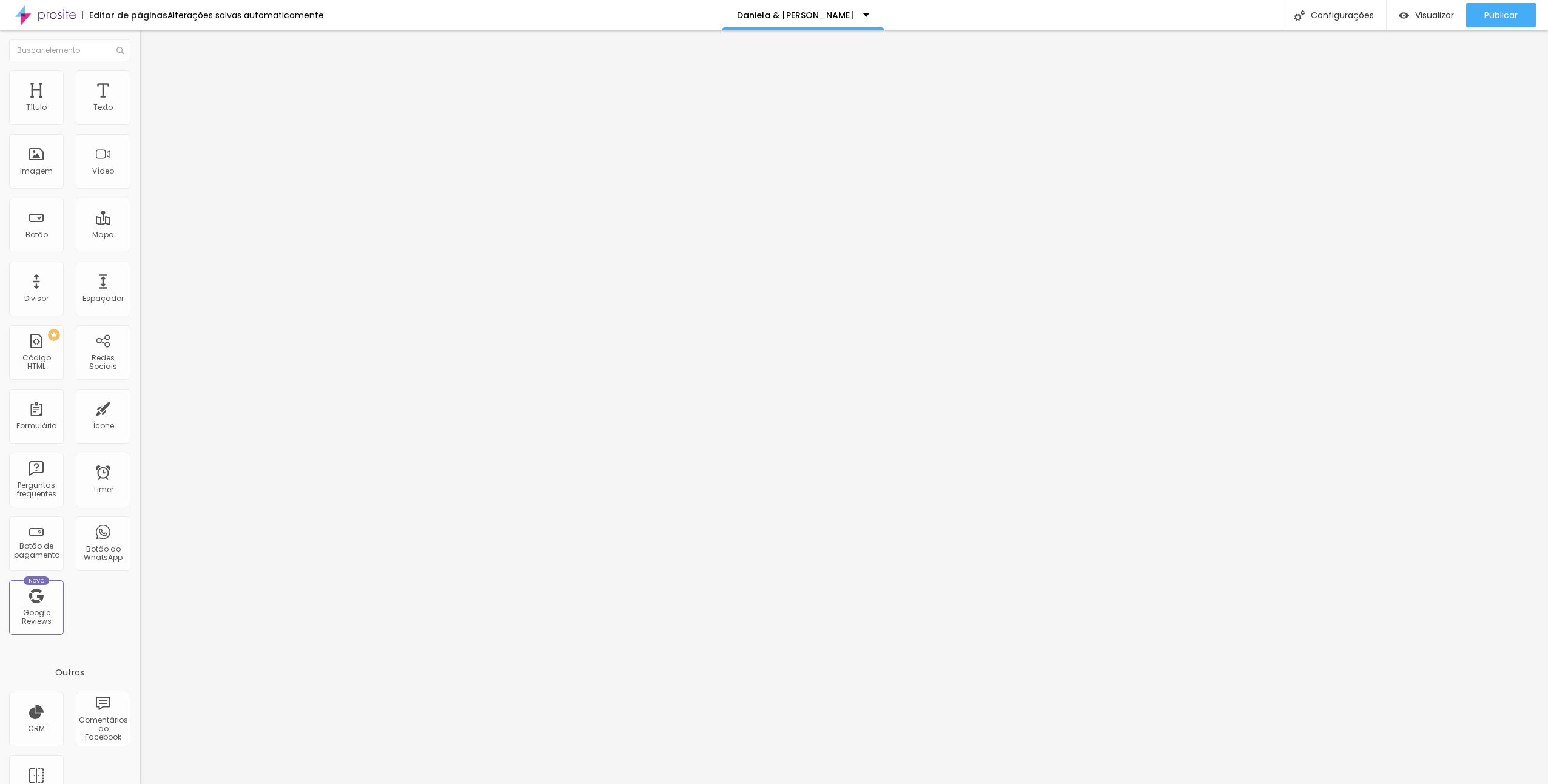
click at [140, 104] on span "Trocar imagem" at bounding box center [173, 99] width 66 height 11
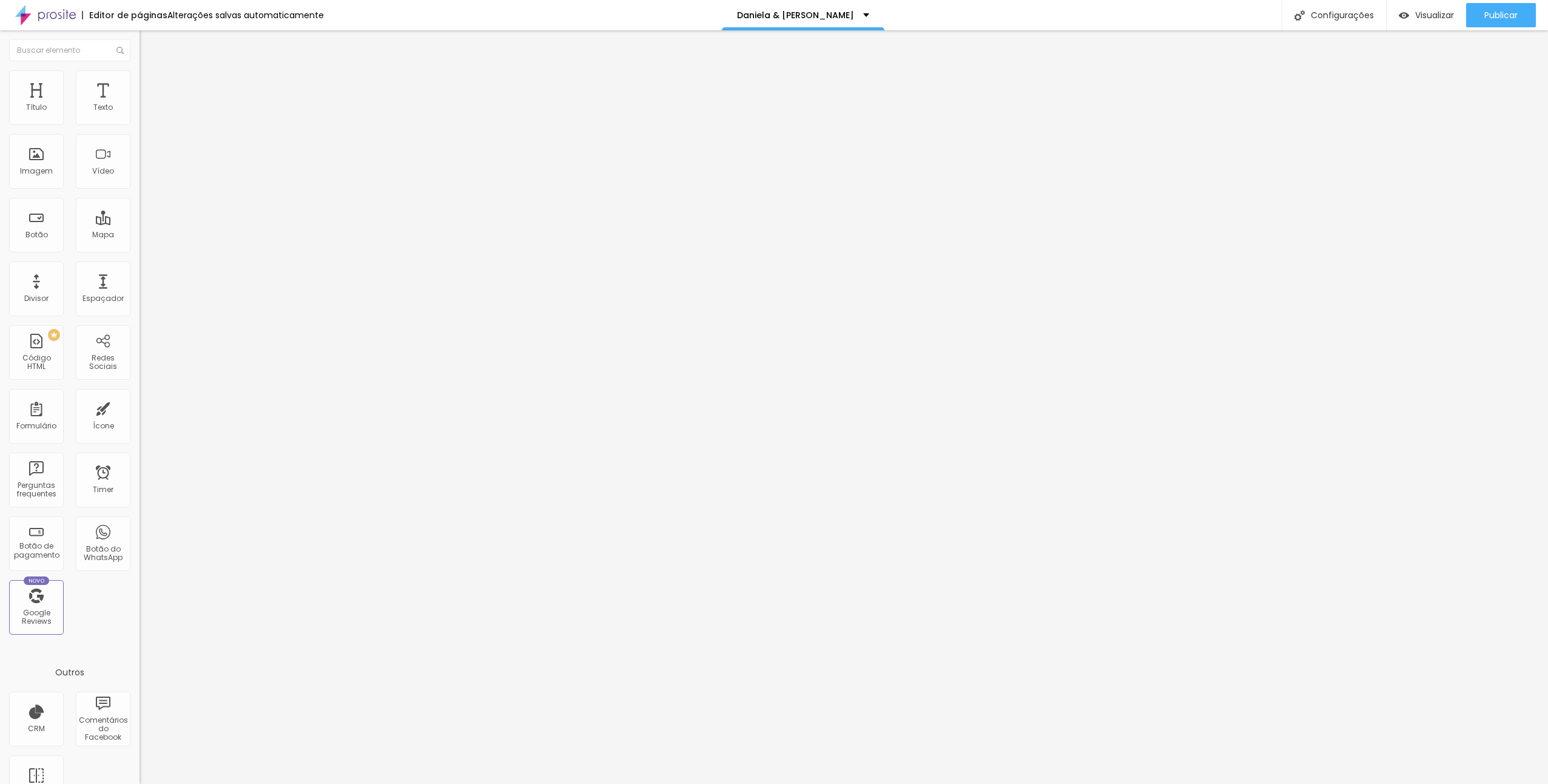
click at [140, 104] on span "Trocar imagem" at bounding box center [173, 99] width 66 height 11
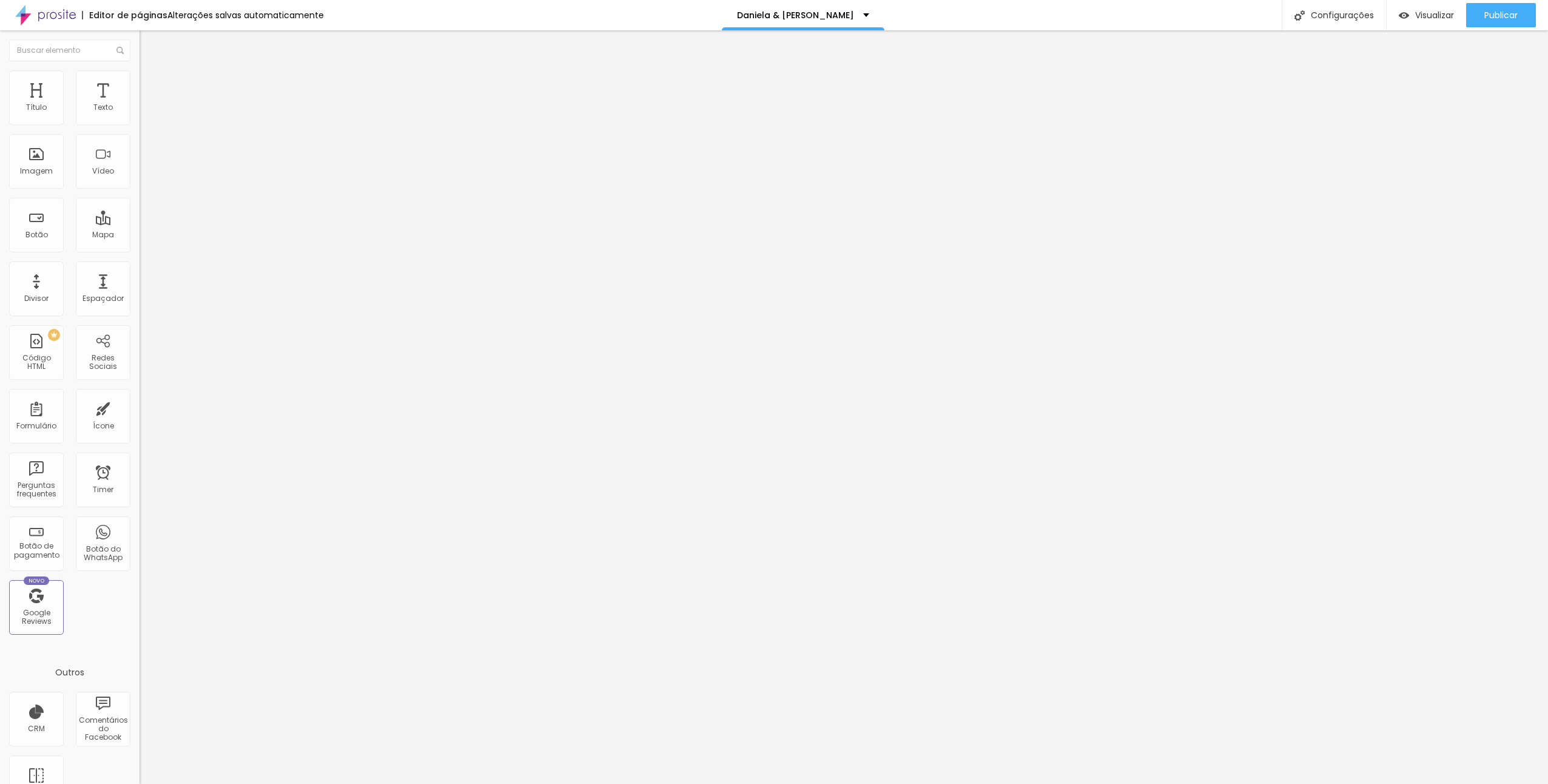
click at [140, 104] on span "Trocar imagem" at bounding box center [173, 99] width 66 height 11
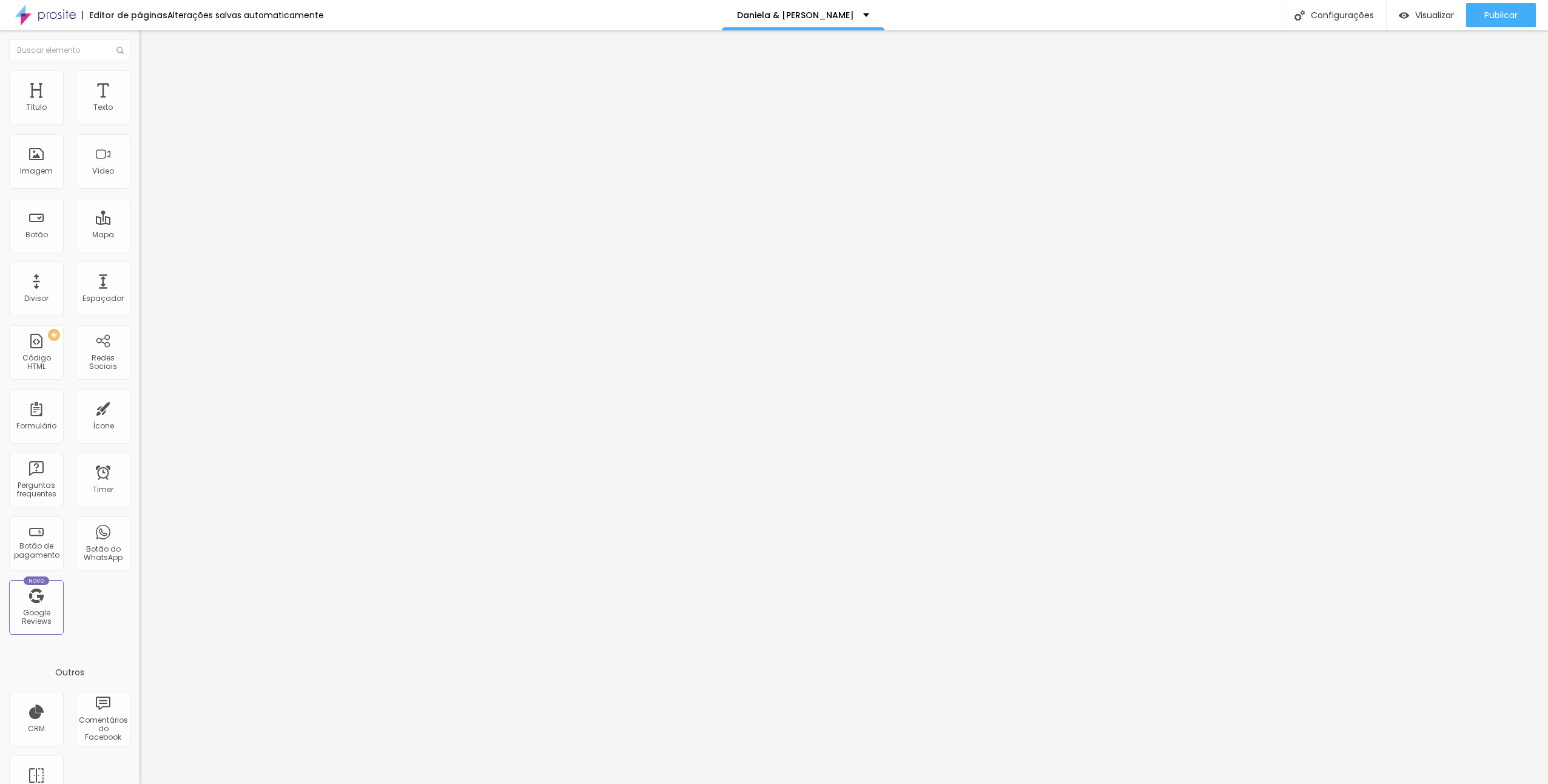
click at [140, 104] on span "Trocar imagem" at bounding box center [173, 99] width 66 height 11
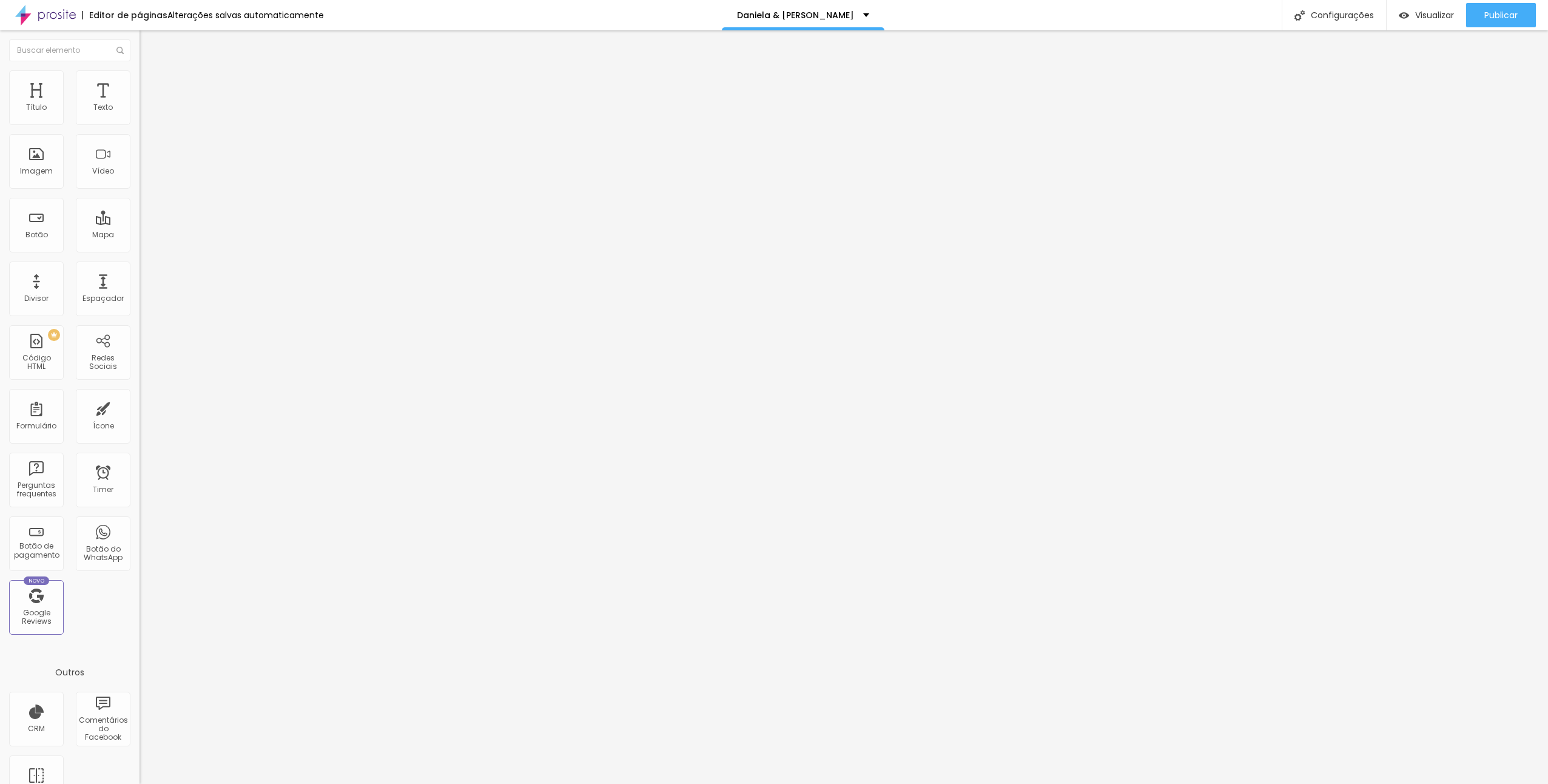
click at [140, 104] on span "Trocar imagem" at bounding box center [173, 99] width 66 height 11
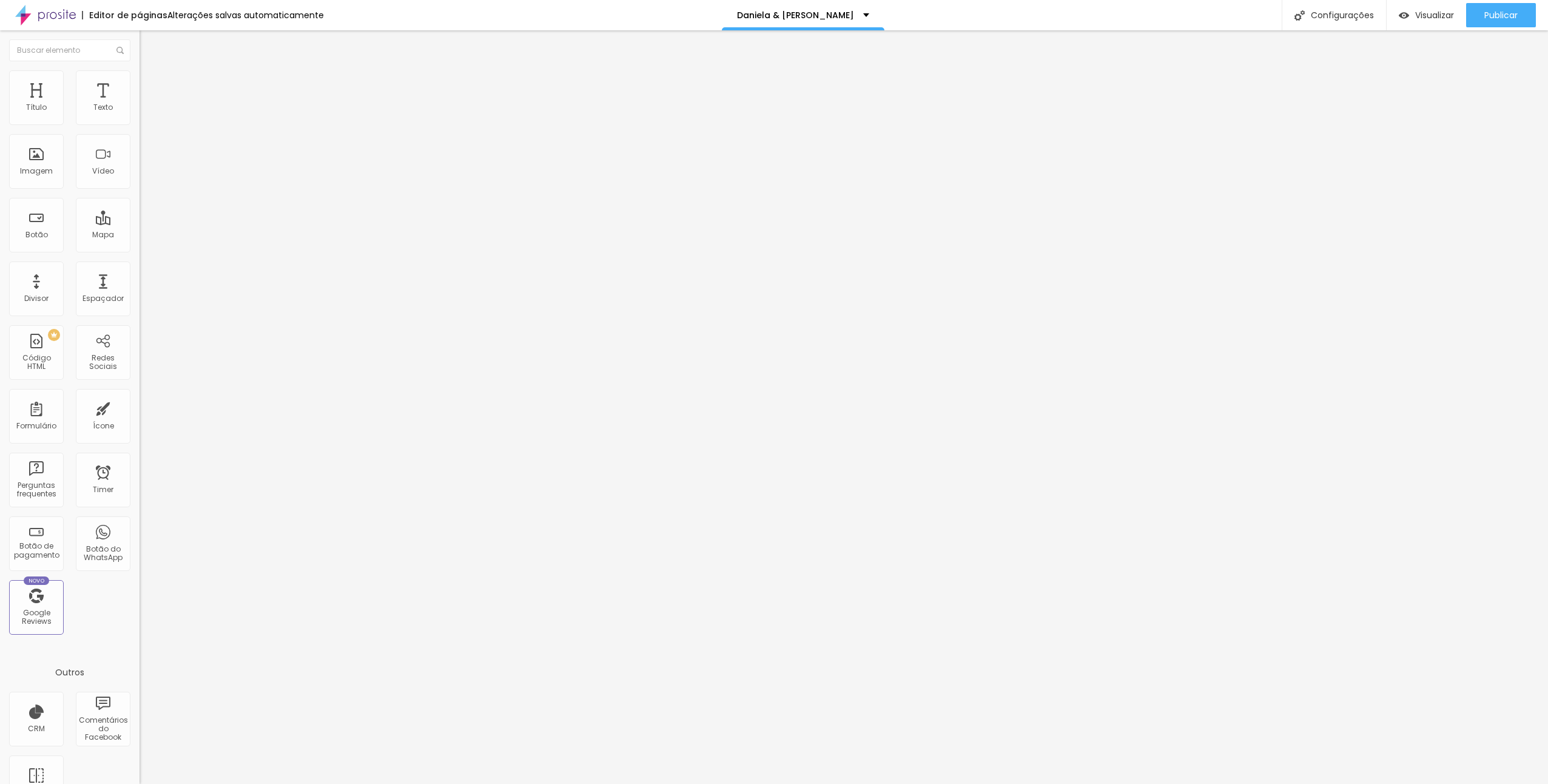
click at [1436, 13] on span "Visualizar" at bounding box center [1435, 15] width 39 height 10
click at [140, 249] on input "https://" at bounding box center [213, 242] width 146 height 12
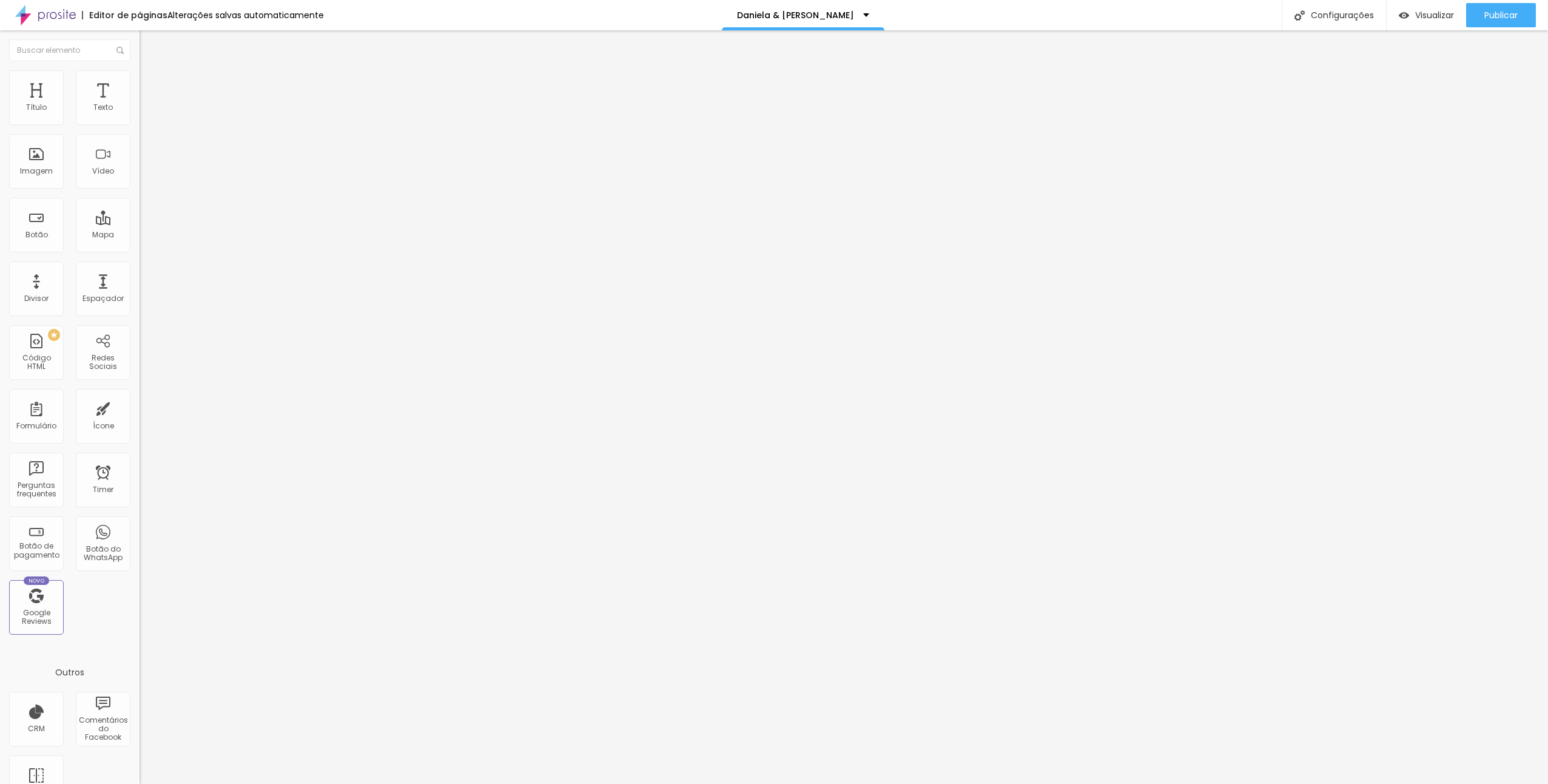
drag, startPoint x: 67, startPoint y: 325, endPoint x: 7, endPoint y: 322, distance: 60.1
click at [140, 277] on div "Trocar imagem Descrição da imagem (Alt) Alinhamento Proporção Original Cinema 1…" at bounding box center [209, 186] width 140 height 183
paste input "[URL][DOMAIN_NAME]"
drag, startPoint x: 79, startPoint y: 332, endPoint x: -2, endPoint y: 330, distance: 81.0
click at [0, 330] on html "Editor de páginas Alterações [PERSON_NAME] automaticamente [PERSON_NAME] & [PER…" at bounding box center [774, 392] width 1548 height 784
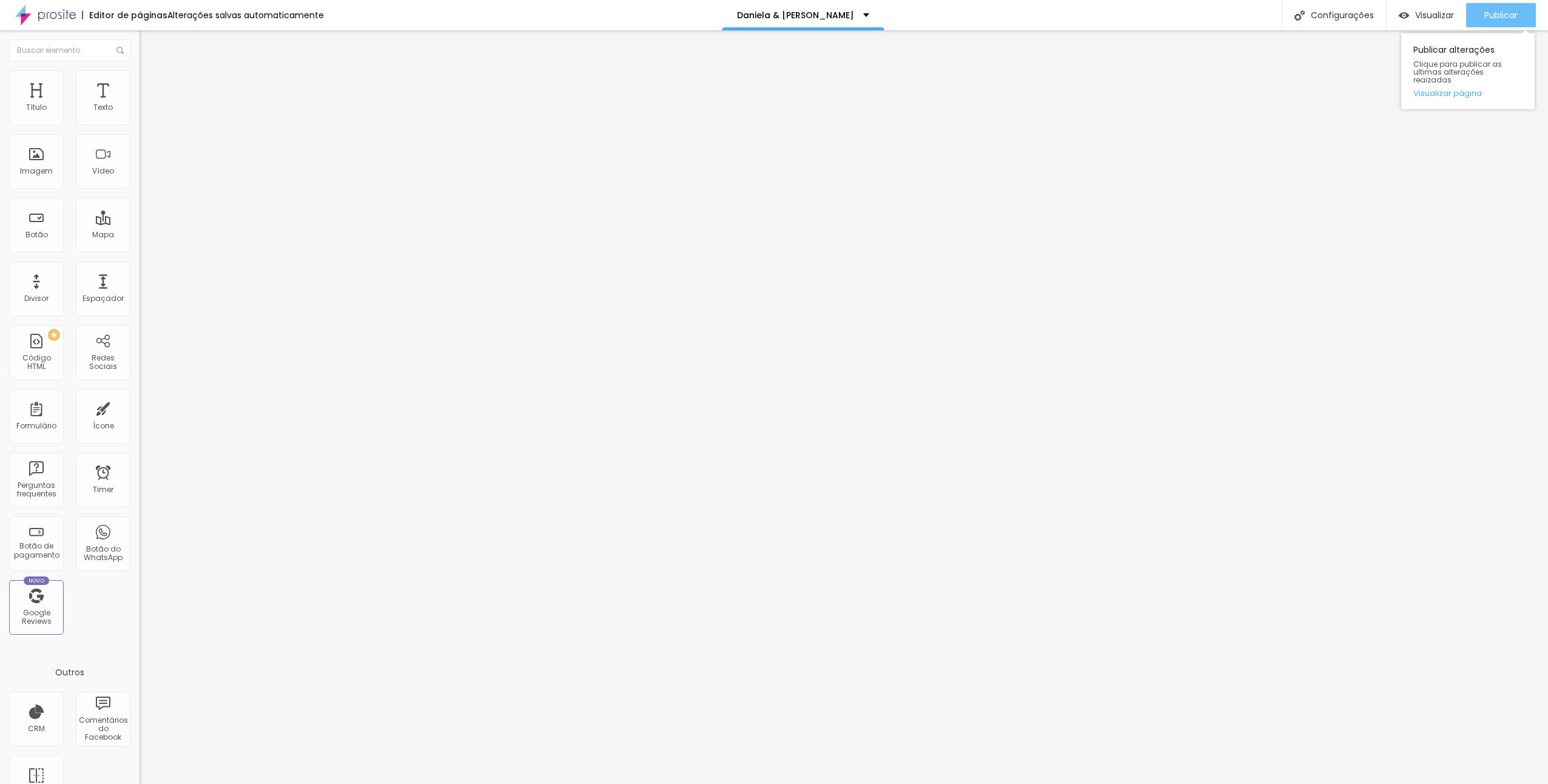
type input "[URL][DOMAIN_NAME]"
click at [1511, 13] on span "Publicar" at bounding box center [1501, 15] width 33 height 10
click at [140, 163] on img at bounding box center [144, 158] width 9 height 9
click at [140, 173] on img at bounding box center [144, 168] width 9 height 9
click at [140, 154] on img at bounding box center [144, 149] width 9 height 9
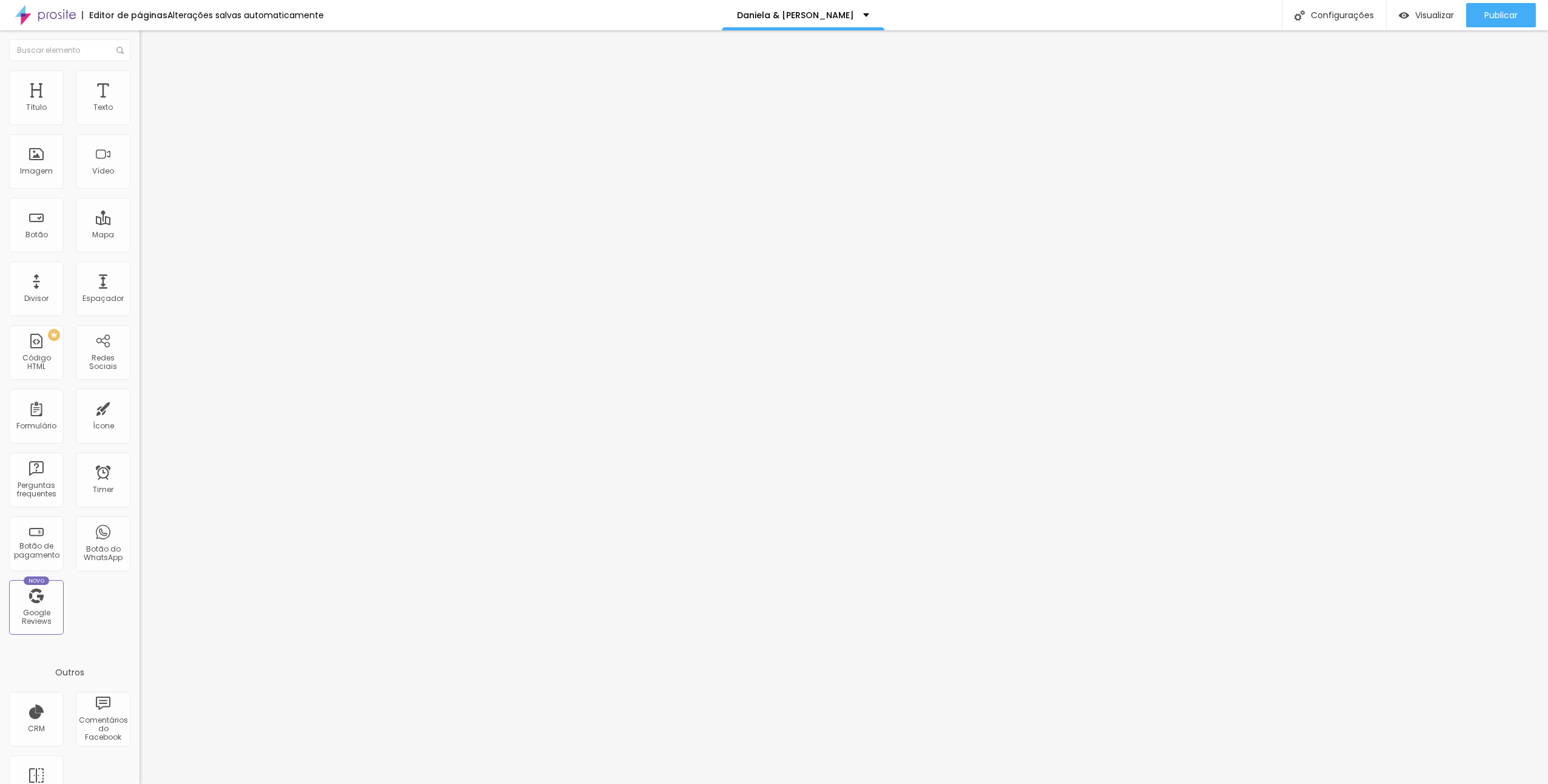
click at [140, 190] on span "Original" at bounding box center [154, 184] width 29 height 11
click at [140, 197] on span "Cinema" at bounding box center [155, 192] width 31 height 11
click at [140, 223] on span "Original" at bounding box center [154, 217] width 29 height 11
click at [140, 212] on span "Quadrado" at bounding box center [159, 206] width 40 height 11
click at [140, 190] on span "Original" at bounding box center [154, 184] width 29 height 11
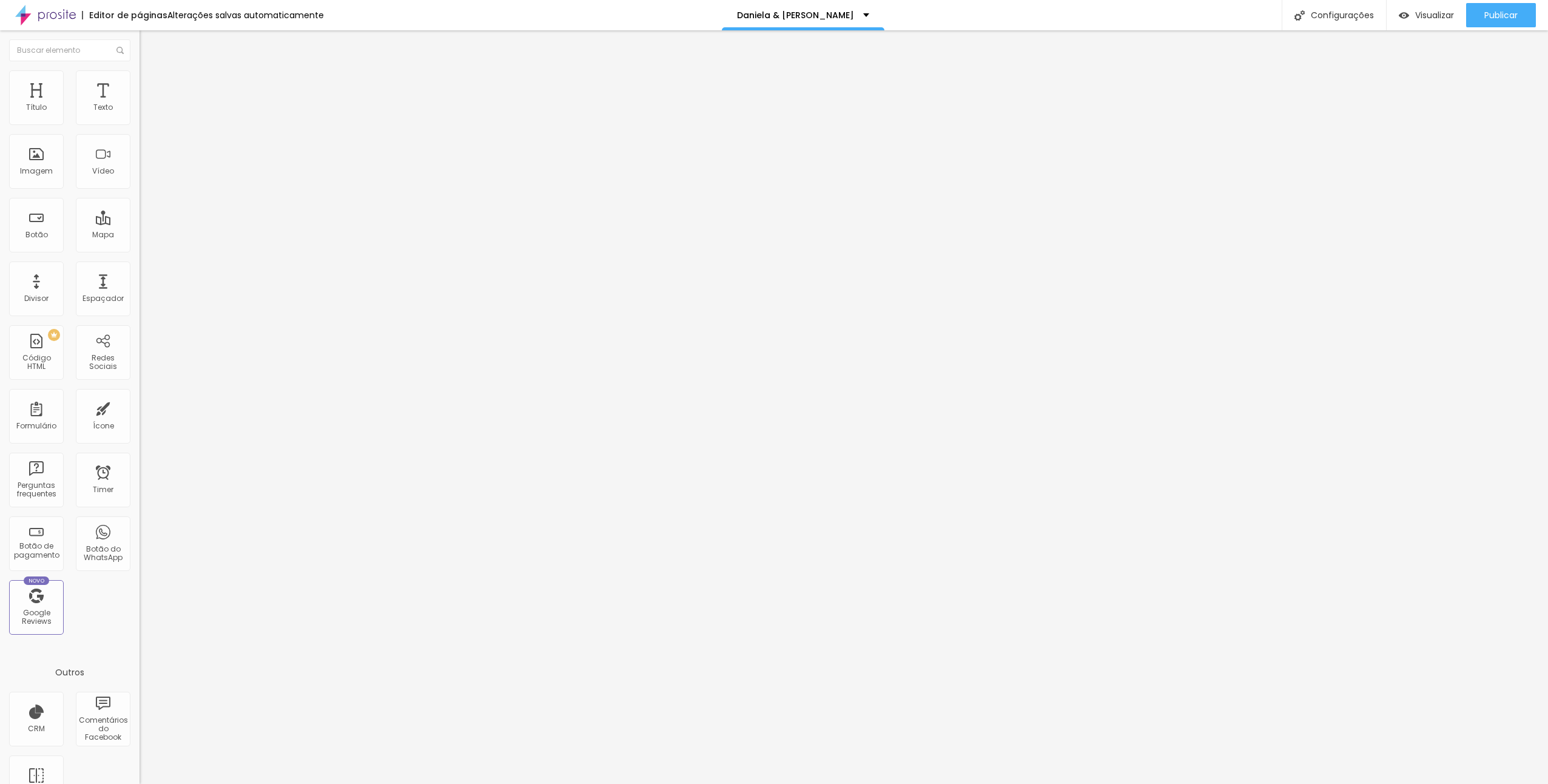
click at [140, 212] on span "Quadrado" at bounding box center [159, 206] width 40 height 11
click at [140, 222] on div "Original" at bounding box center [209, 218] width 140 height 7
click at [140, 145] on div "Alinhamento" at bounding box center [209, 141] width 140 height 7
click at [140, 154] on img at bounding box center [144, 149] width 9 height 9
click at [140, 163] on img at bounding box center [144, 158] width 9 height 9
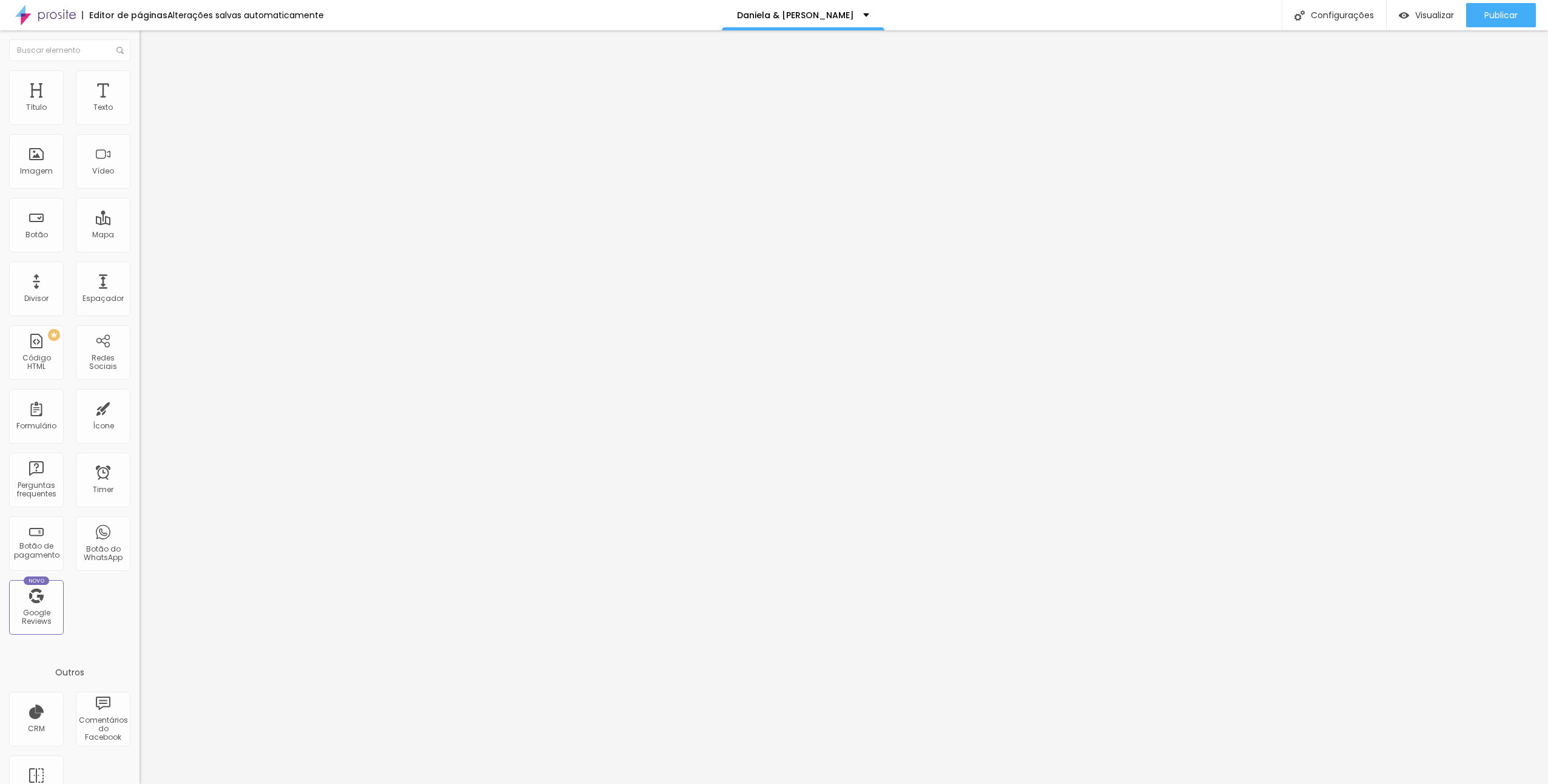
click at [140, 154] on div at bounding box center [209, 150] width 140 height 10
click at [140, 163] on img at bounding box center [144, 158] width 9 height 9
click at [140, 173] on img at bounding box center [144, 168] width 9 height 9
click at [140, 163] on img at bounding box center [144, 158] width 9 height 9
click at [140, 277] on div "Abrir em uma nova aba" at bounding box center [209, 275] width 140 height 6
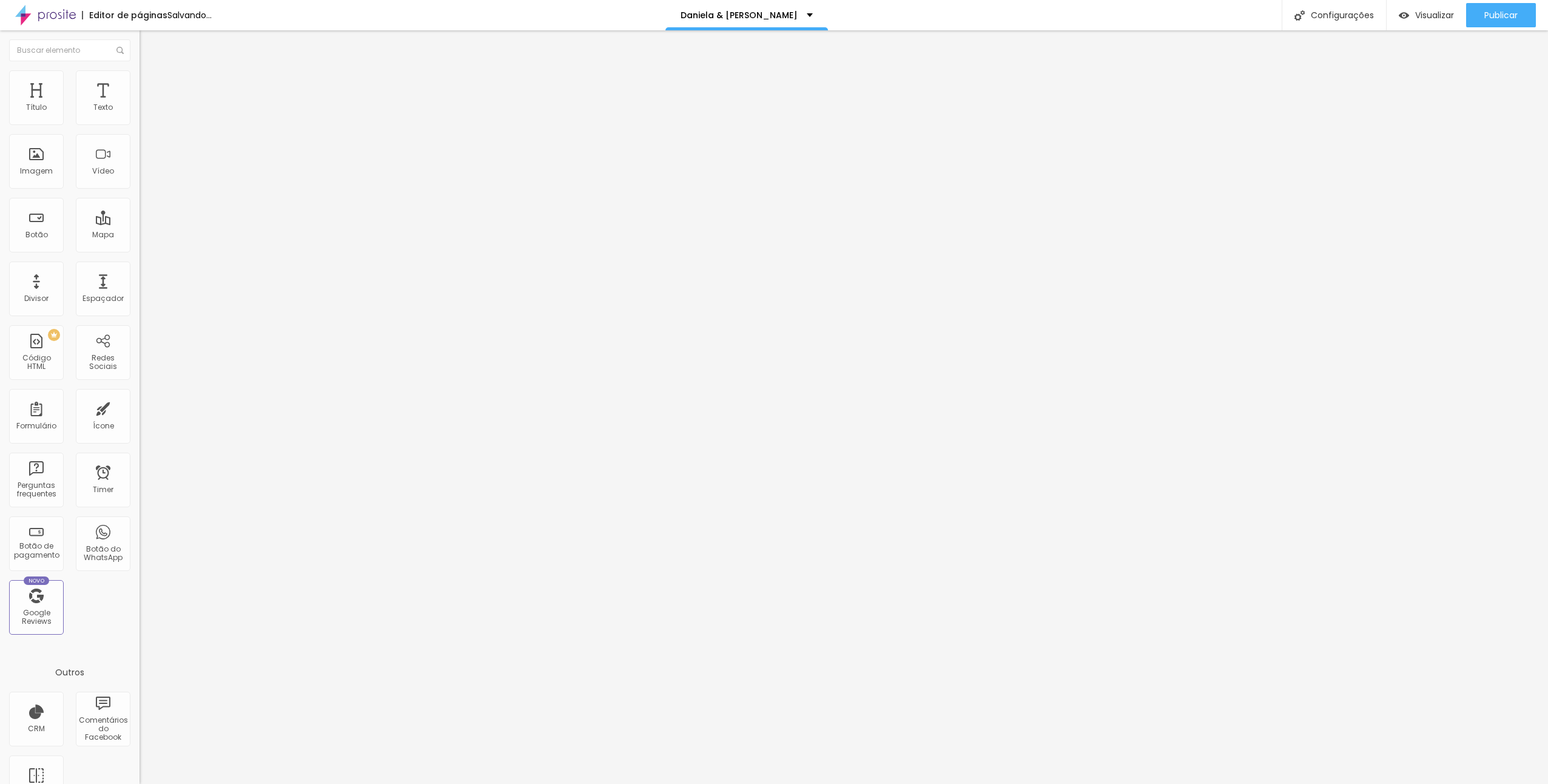
click at [140, 264] on div at bounding box center [209, 264] width 140 height 0
